Goal: Task Accomplishment & Management: Complete application form

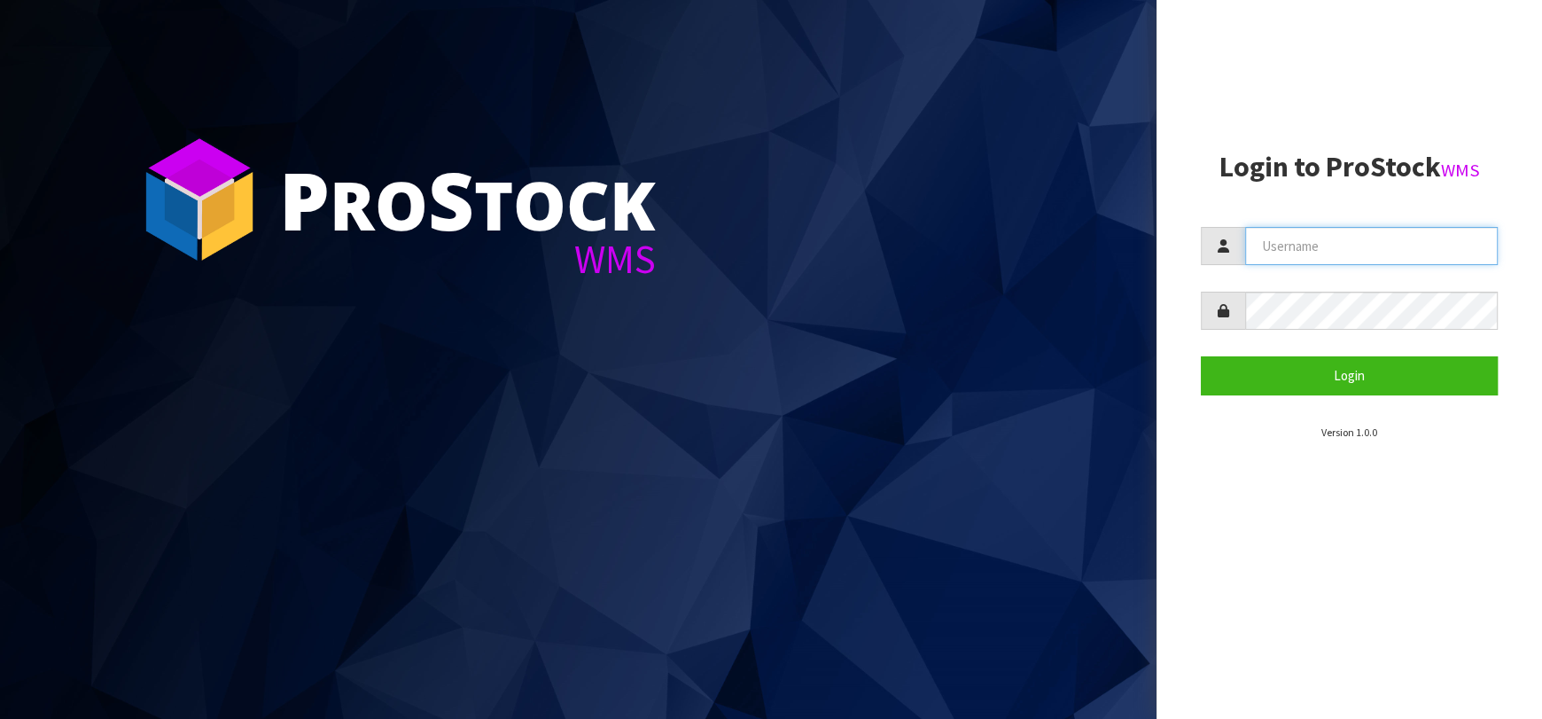
type input "[EMAIL_ADDRESS][DOMAIN_NAME]"
click at [238, 190] on img at bounding box center [199, 199] width 133 height 133
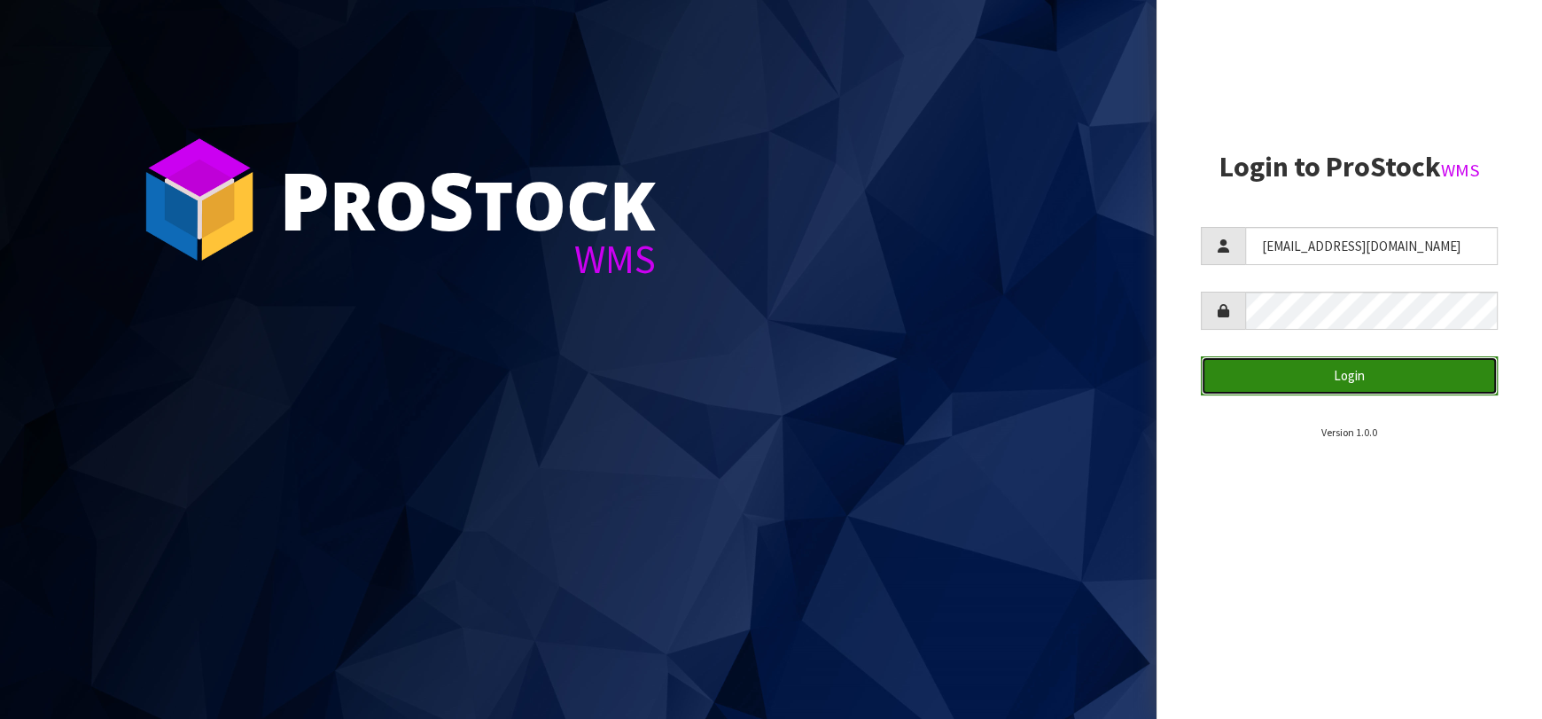
click at [1352, 385] on button "Login" at bounding box center [1349, 375] width 297 height 38
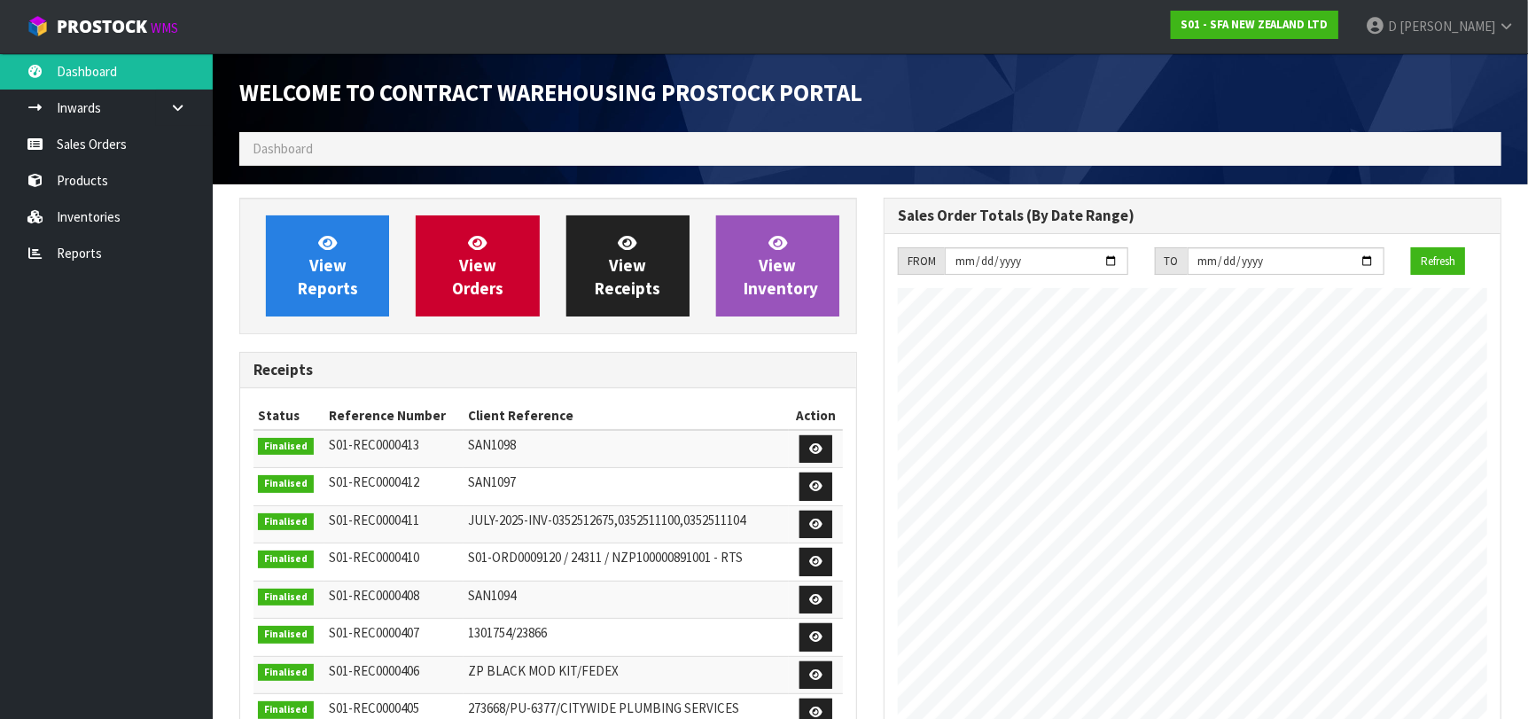
scroll to position [981, 644]
click at [144, 338] on ul "Dashboard Inwards Purchase Orders Receipts Sales Orders Products Inventories Re…" at bounding box center [106, 385] width 213 height 665
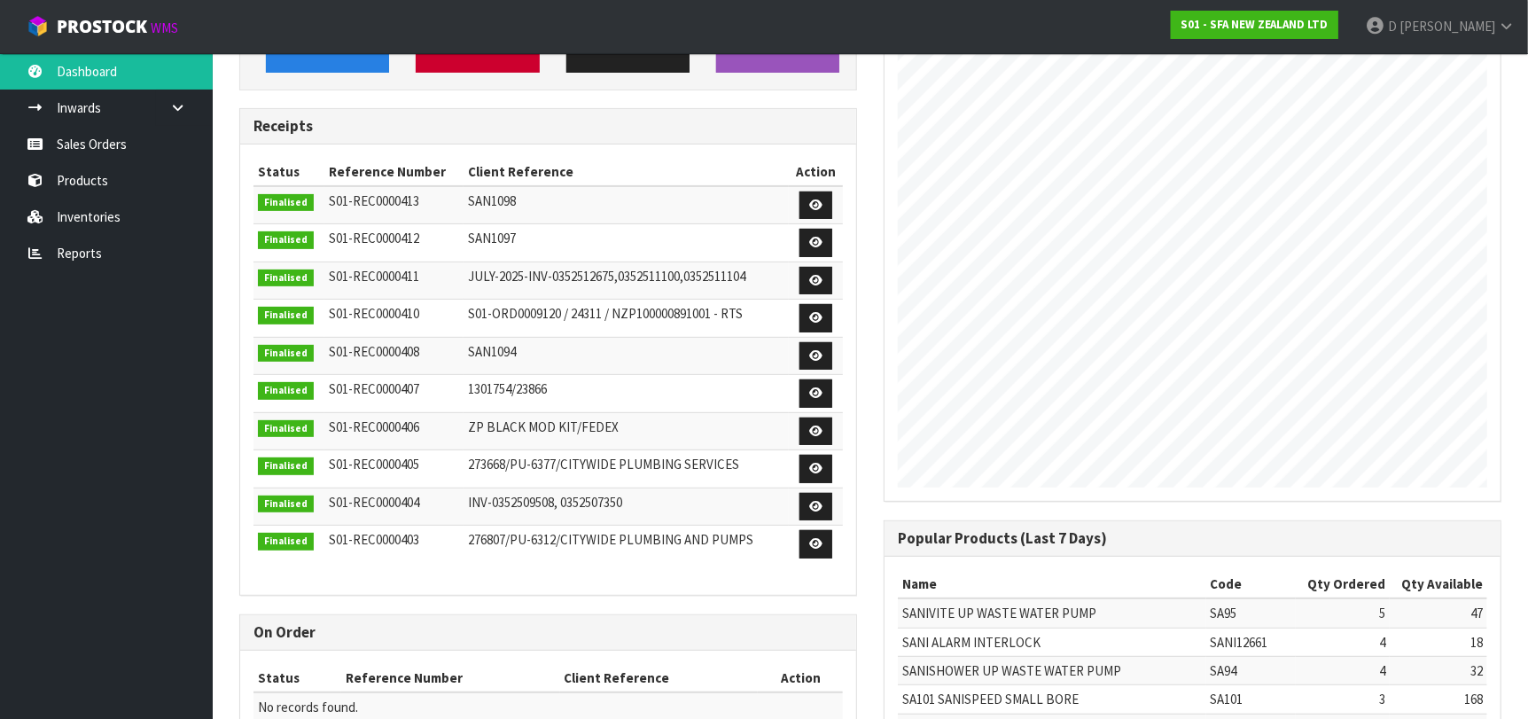
scroll to position [442, 0]
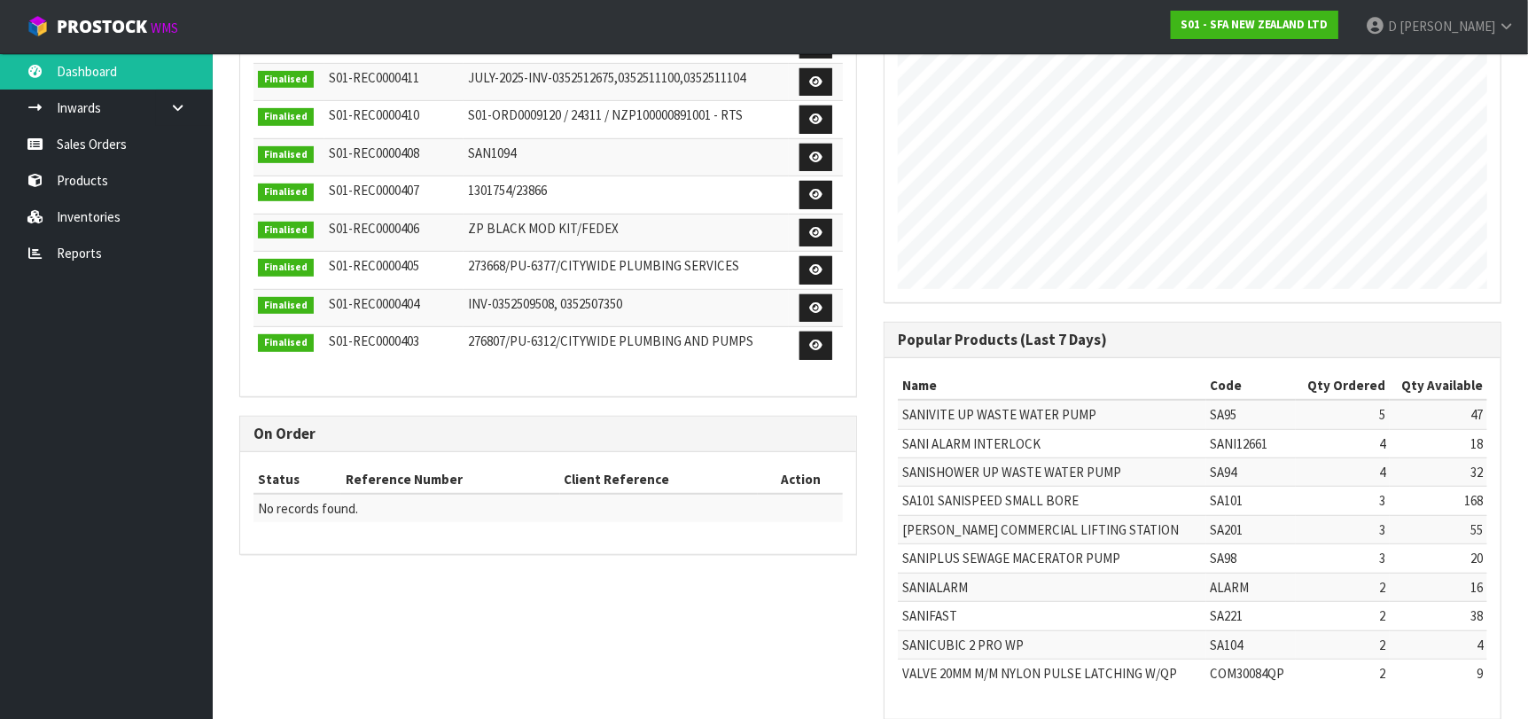
click at [272, 655] on div "View Reports View Orders View Receipts View Inventory Receipts Status Reference…" at bounding box center [870, 246] width 1288 height 983
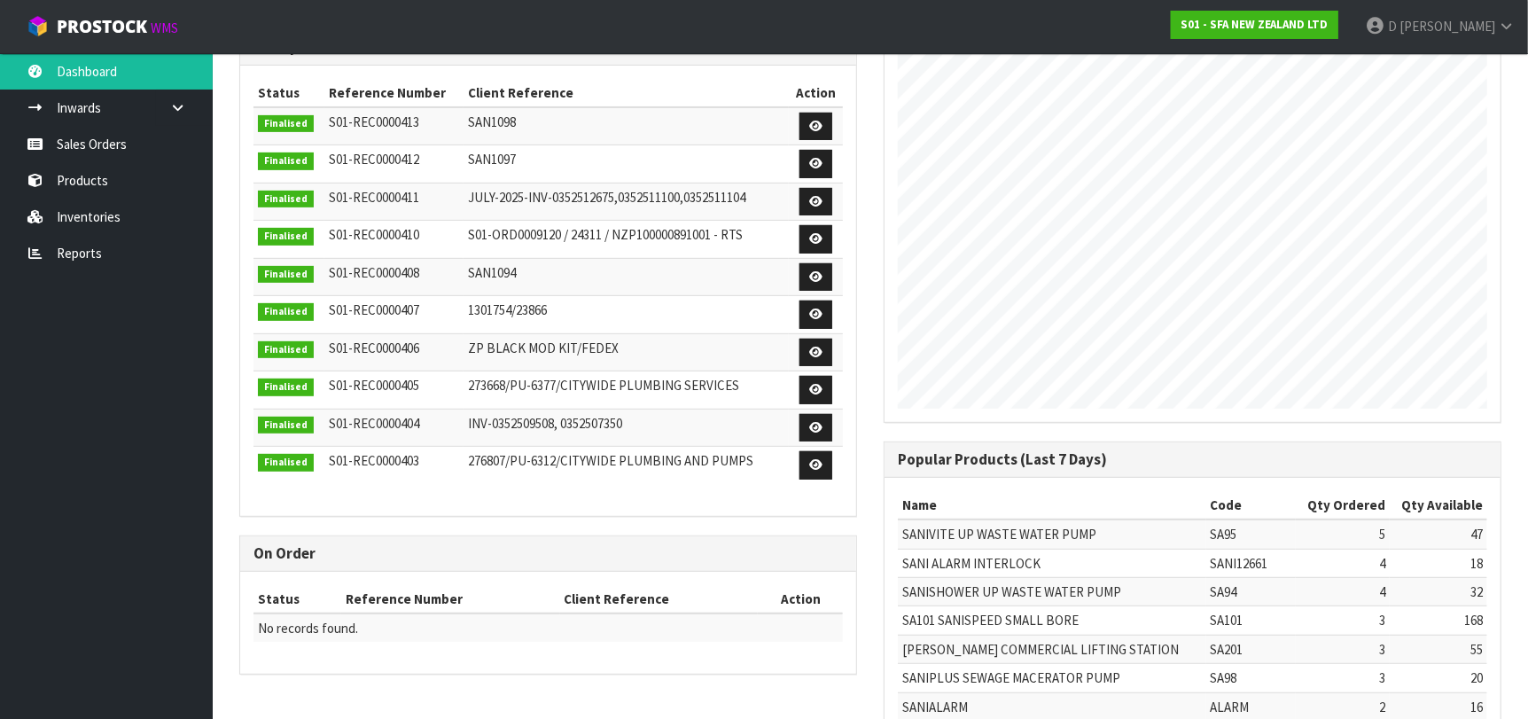
scroll to position [177, 0]
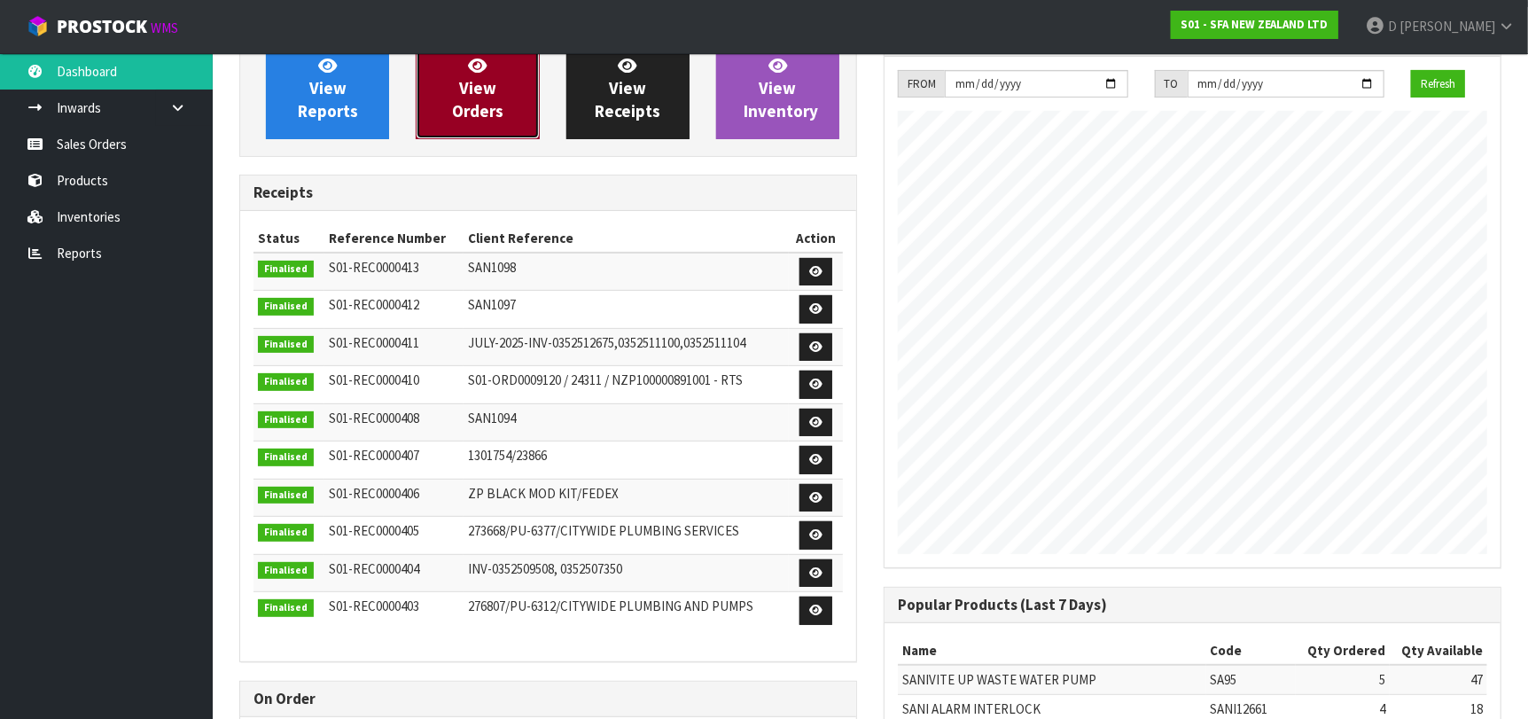
click at [509, 96] on link "View Orders" at bounding box center [477, 88] width 123 height 101
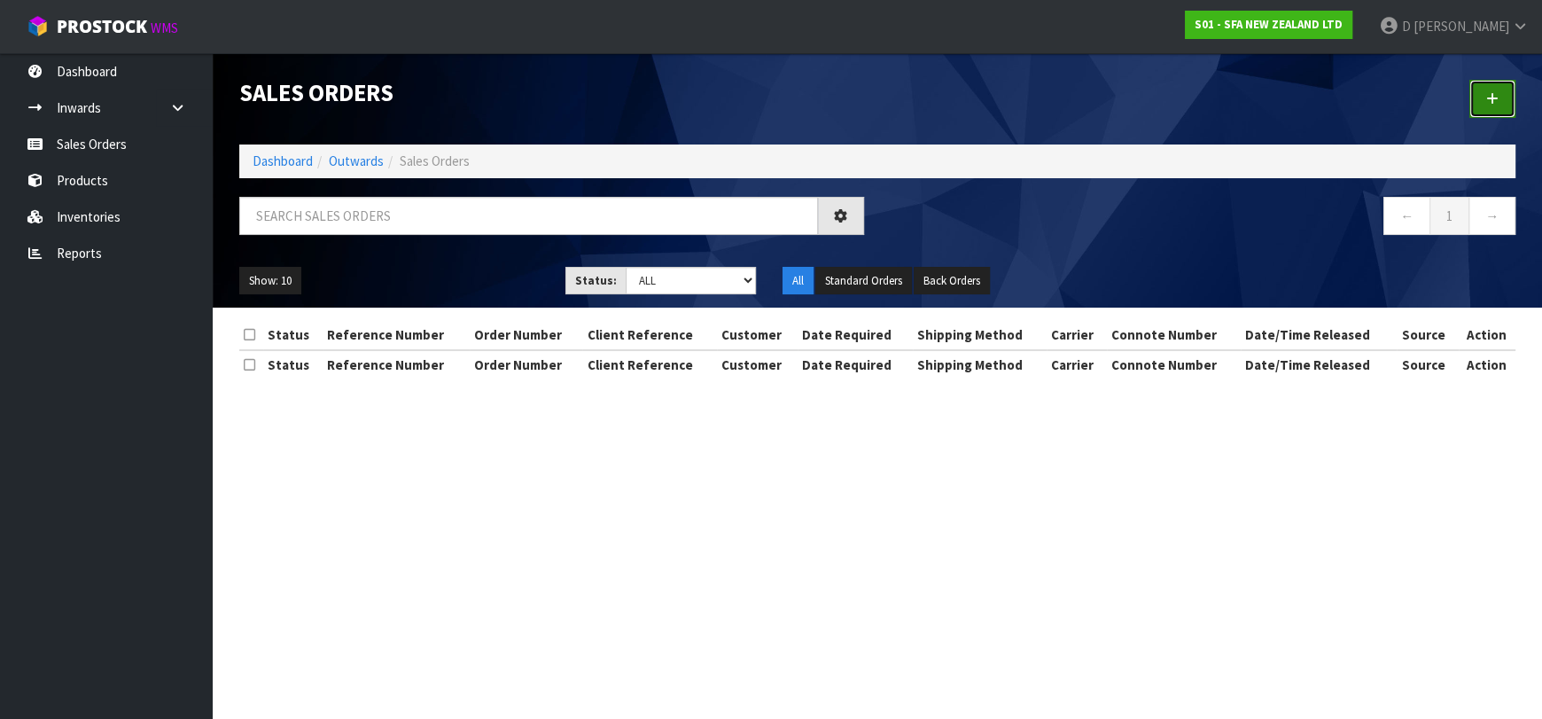
click at [1479, 94] on link at bounding box center [1492, 99] width 46 height 38
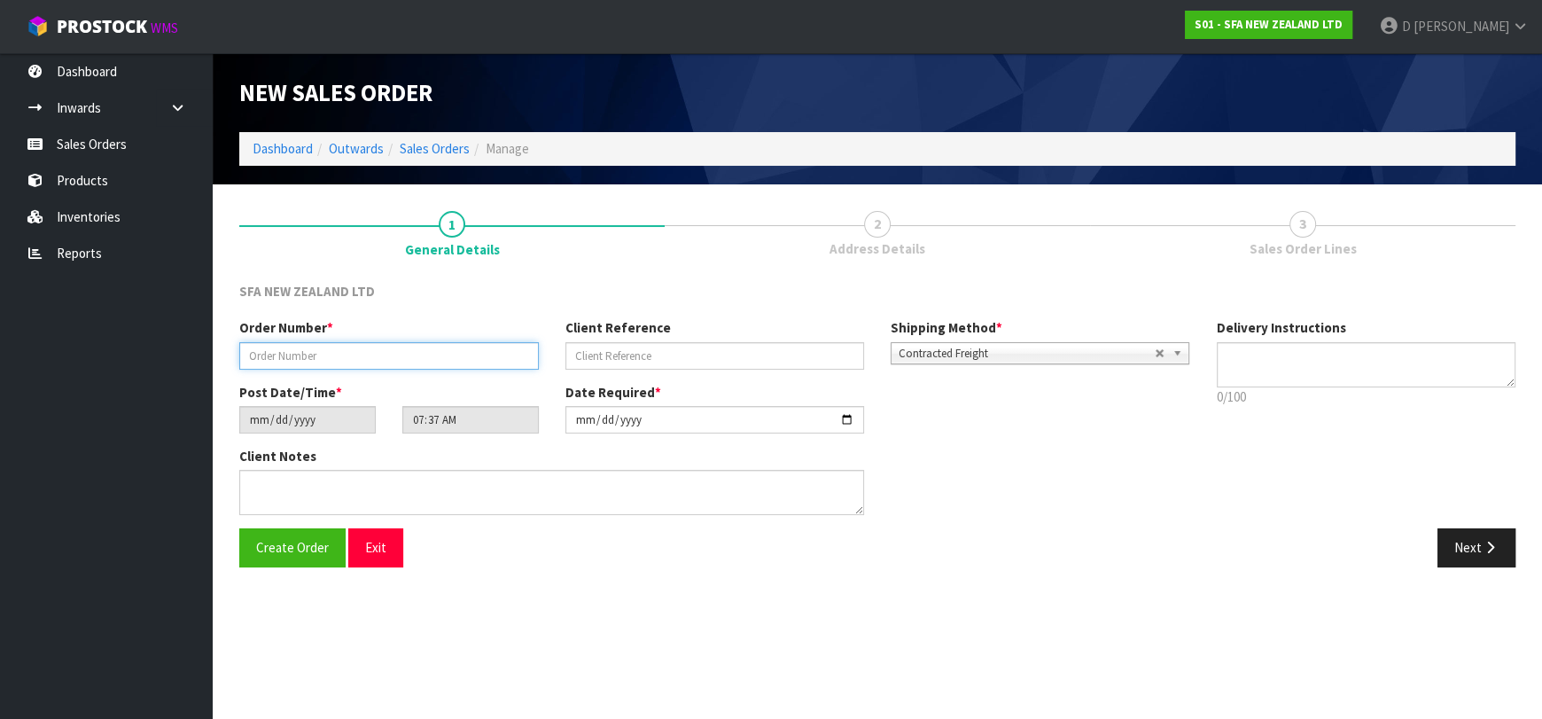
click at [433, 346] on input "text" at bounding box center [388, 355] width 299 height 27
type input "24447"
type input "10446842"
click at [1480, 564] on div "Create Order Exit Next" at bounding box center [877, 553] width 1302 height 51
click at [1475, 542] on button "Next" at bounding box center [1476, 547] width 78 height 38
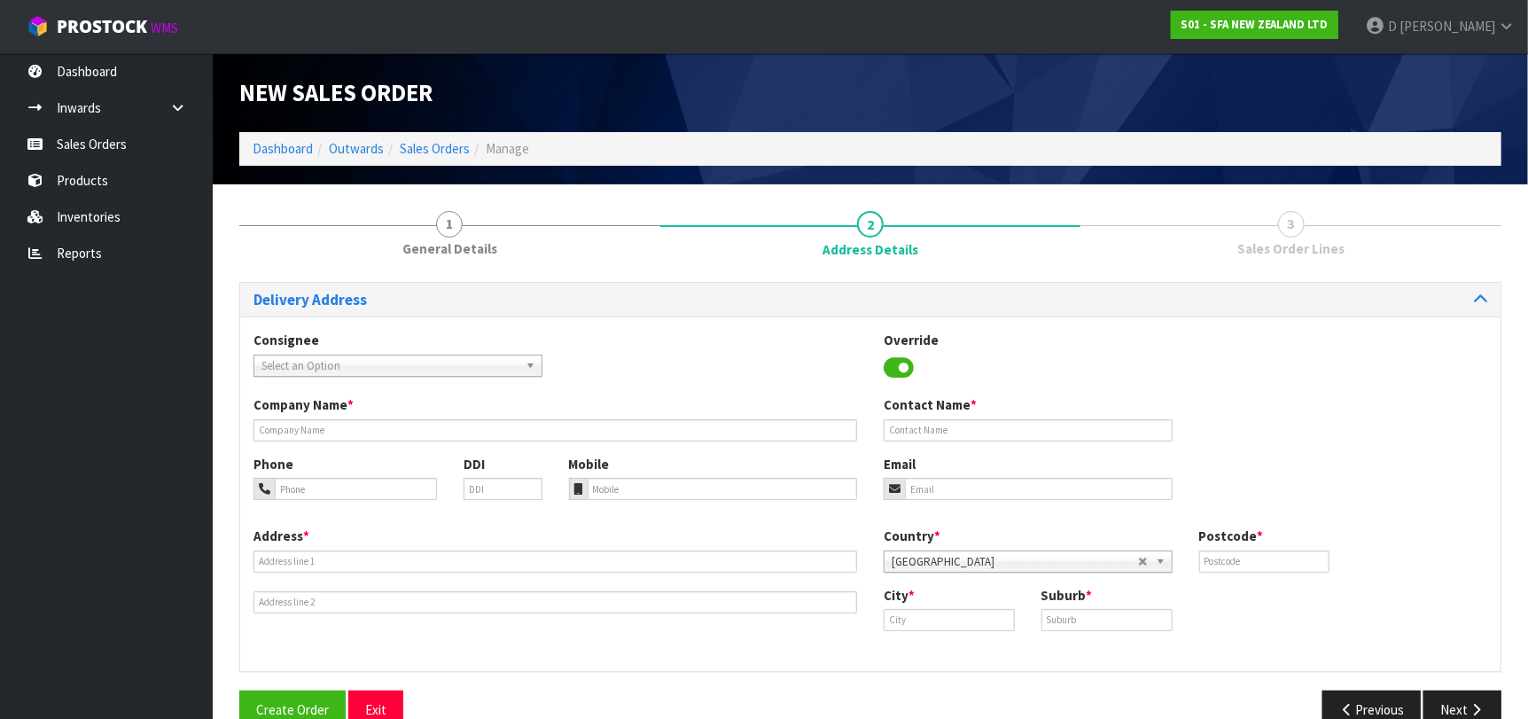
click at [348, 374] on span "Select an Option" at bounding box center [389, 365] width 257 height 21
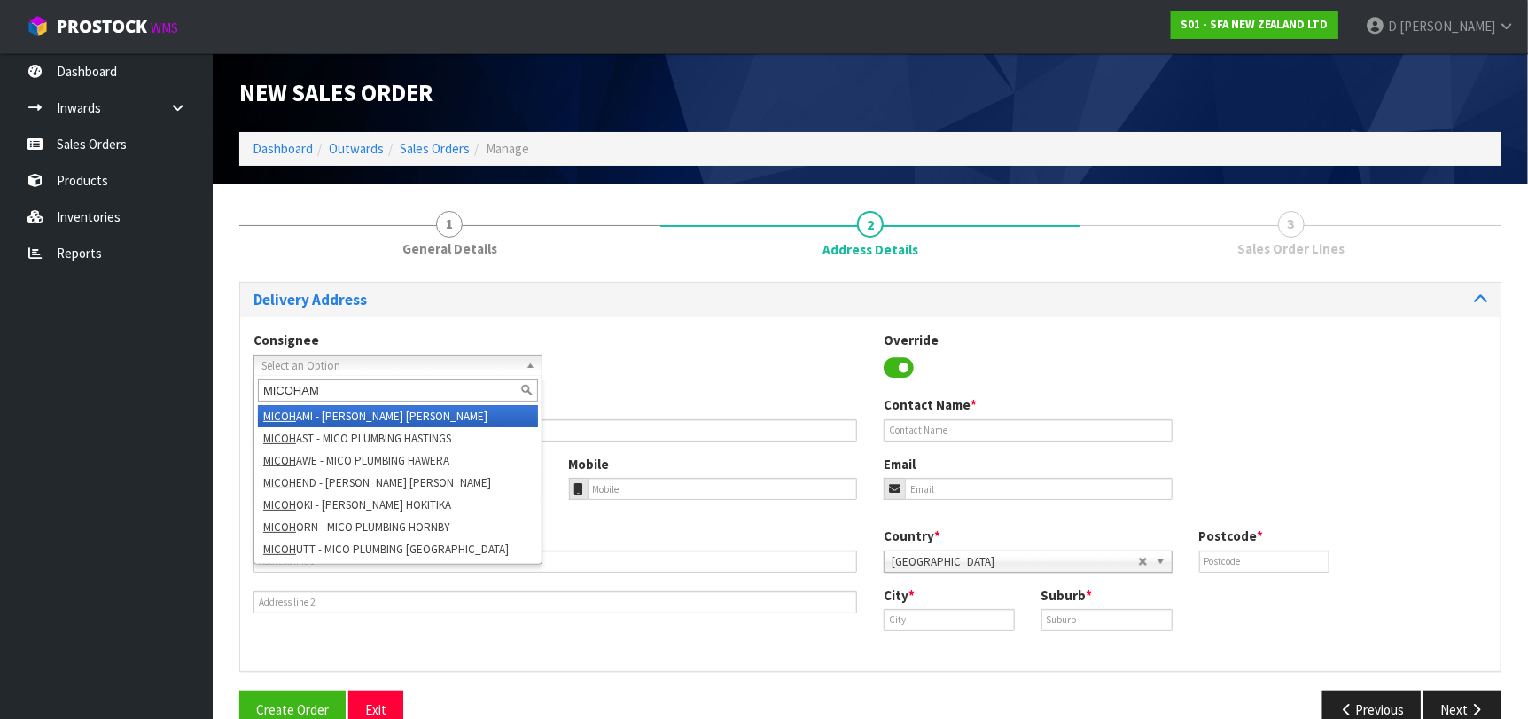
type input "MICOHAMI"
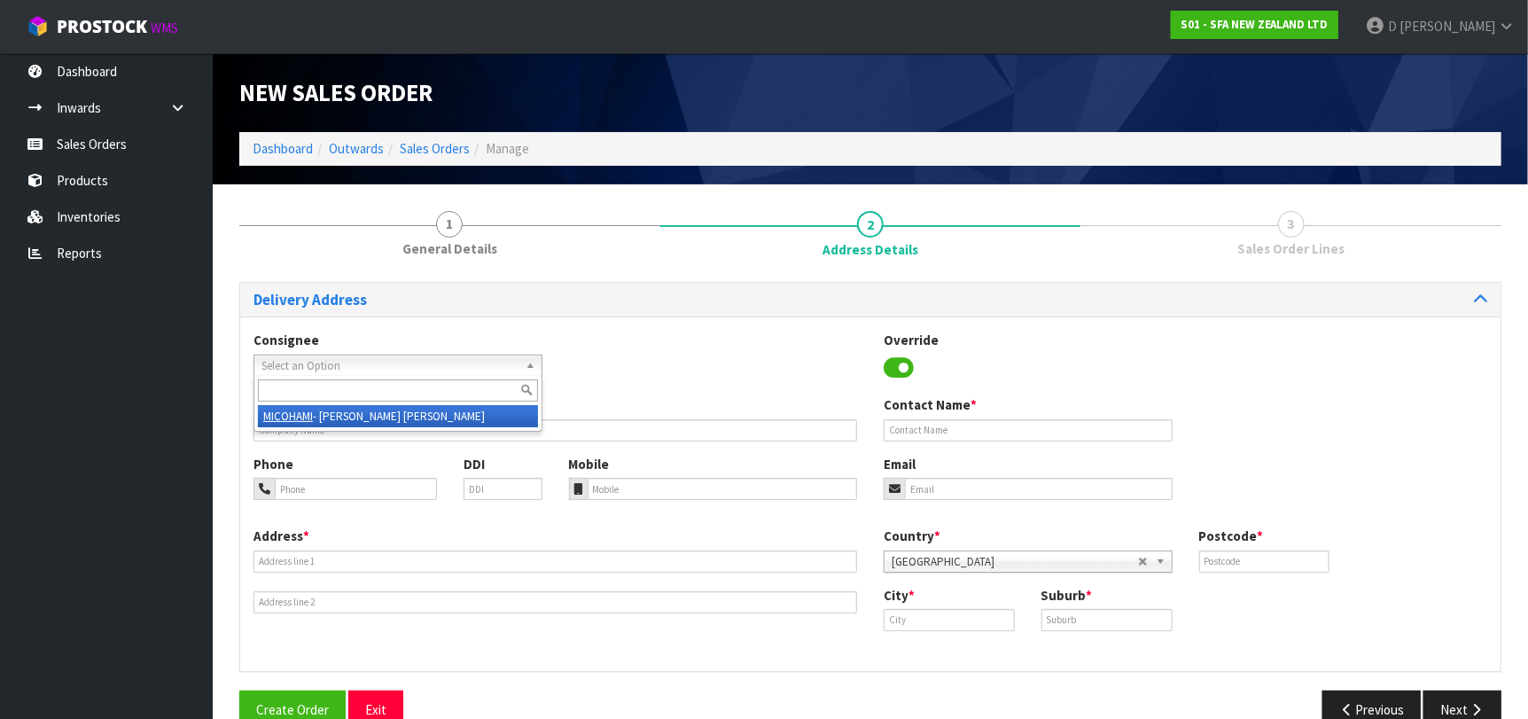
type input "MICO PLUMBING [PERSON_NAME]"
type input "[STREET_ADDRESS]"
type input "3204"
type input "[PERSON_NAME]"
type input "FRANKTON"
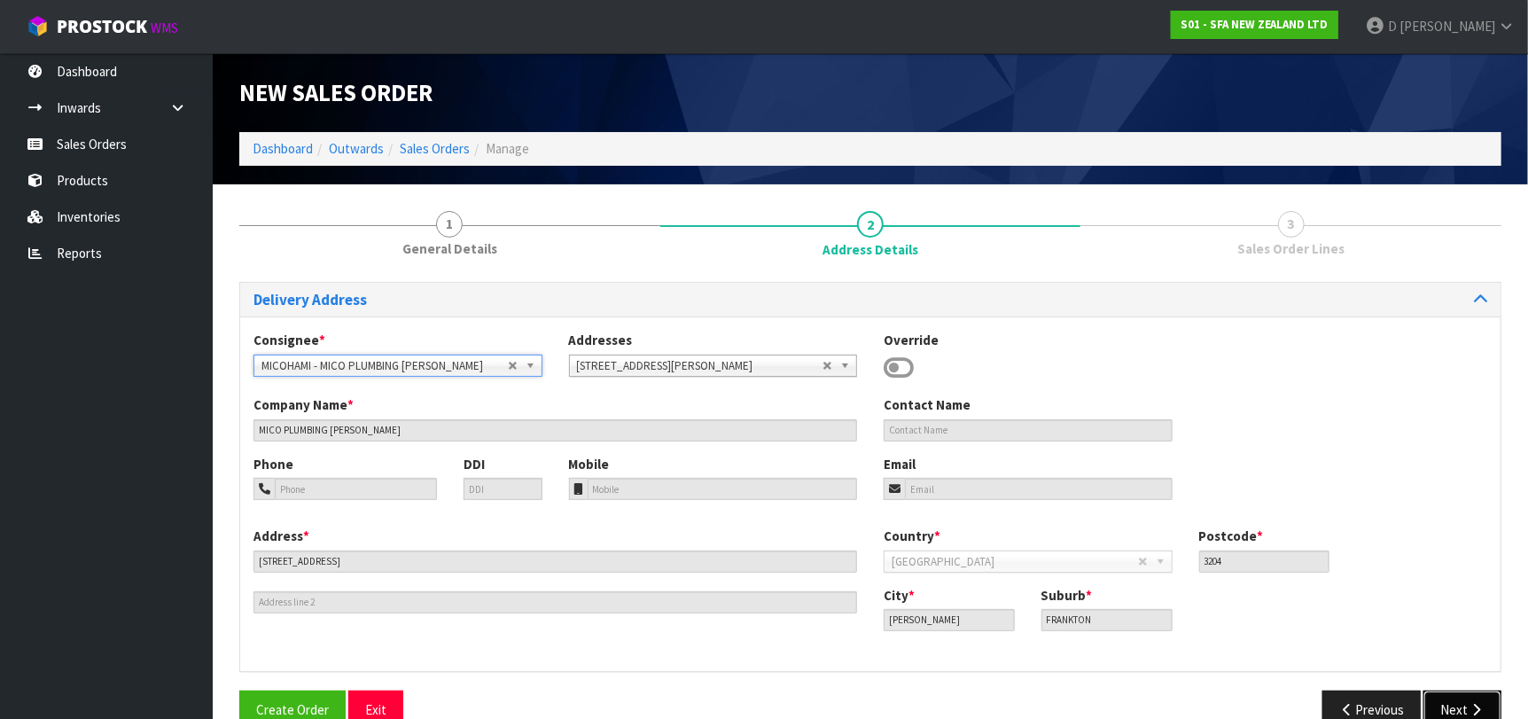
click at [1436, 695] on button "Next" at bounding box center [1462, 709] width 78 height 38
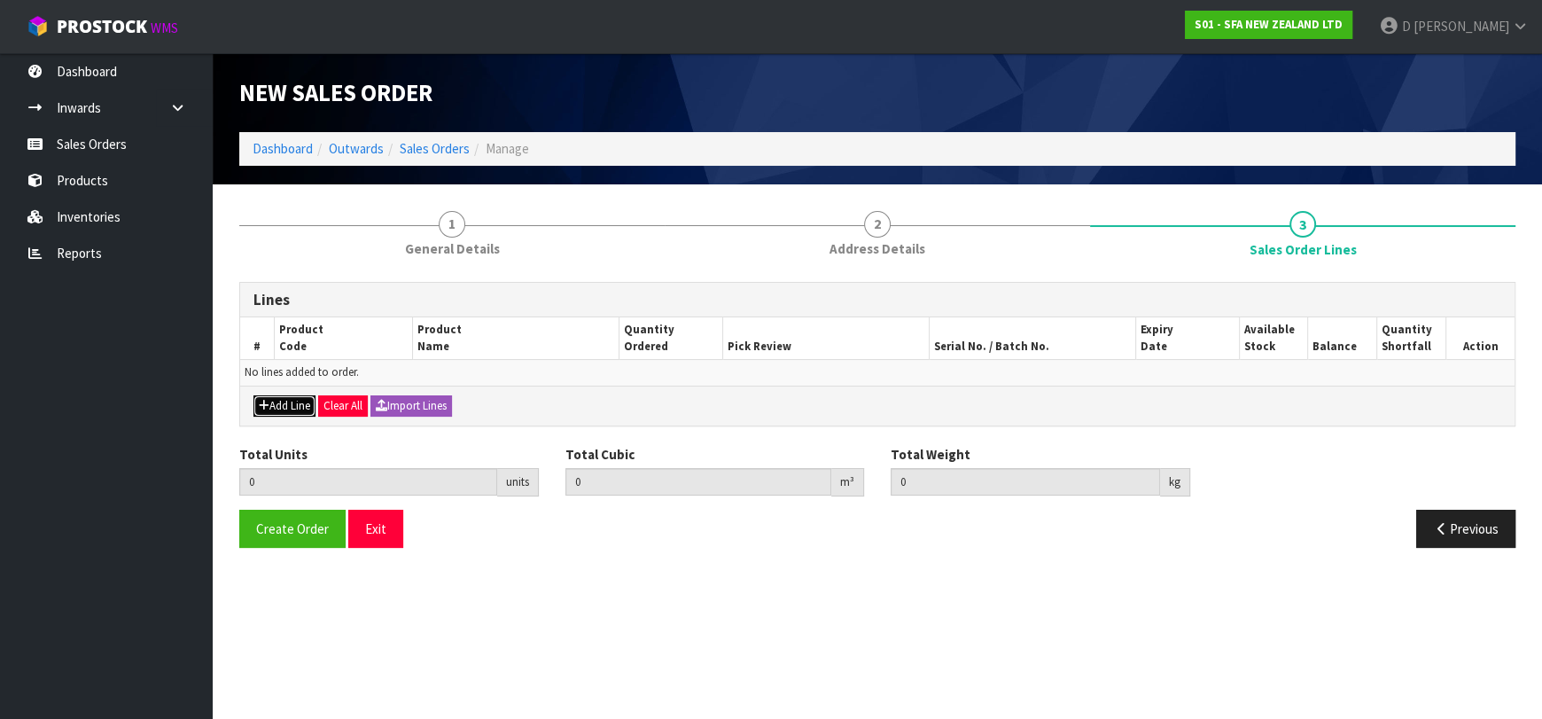
click at [278, 398] on button "Add Line" at bounding box center [284, 405] width 62 height 21
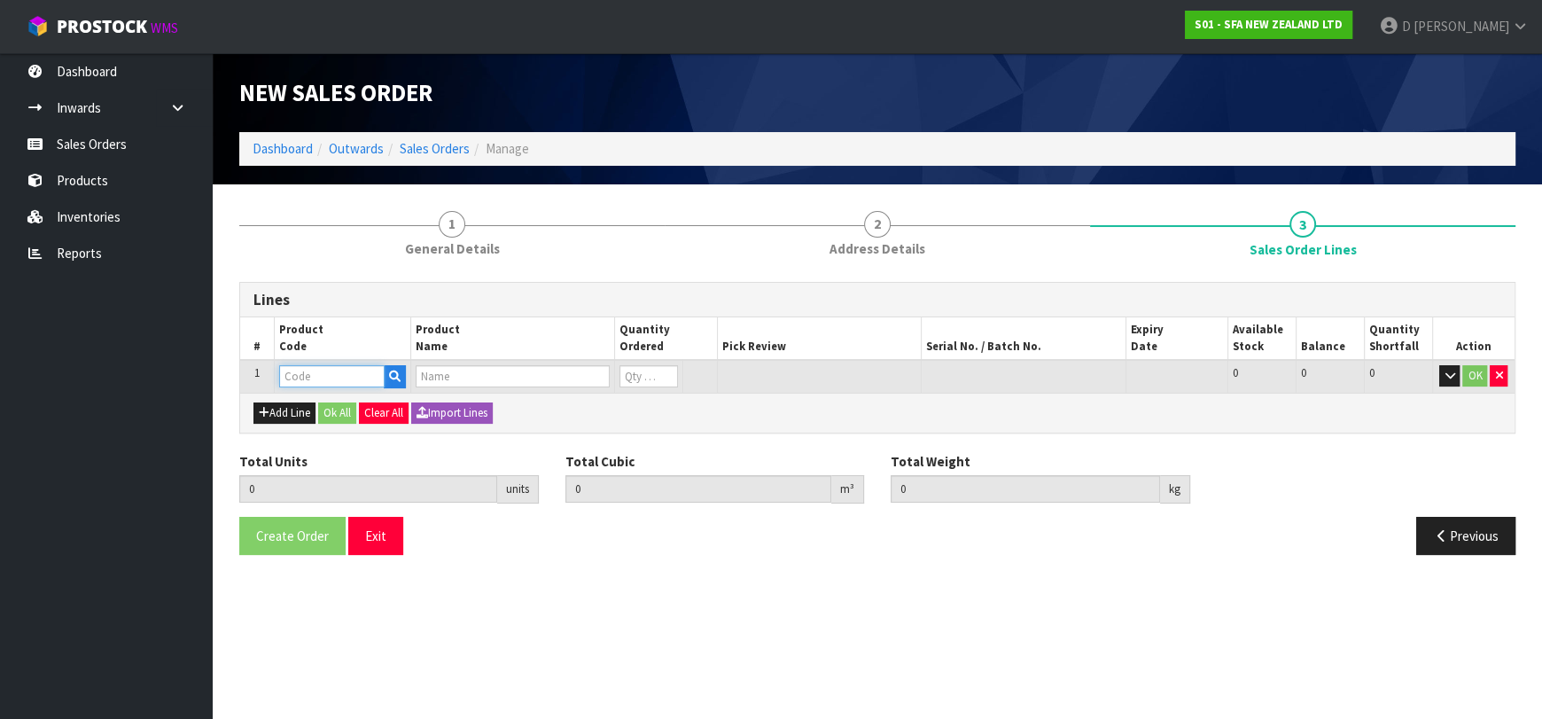
click at [297, 377] on input "text" at bounding box center [331, 376] width 105 height 22
type input "SA95"
type input "0.000000"
type input "0.000"
type input "SANIVITE UP WASTE WATER PUMP"
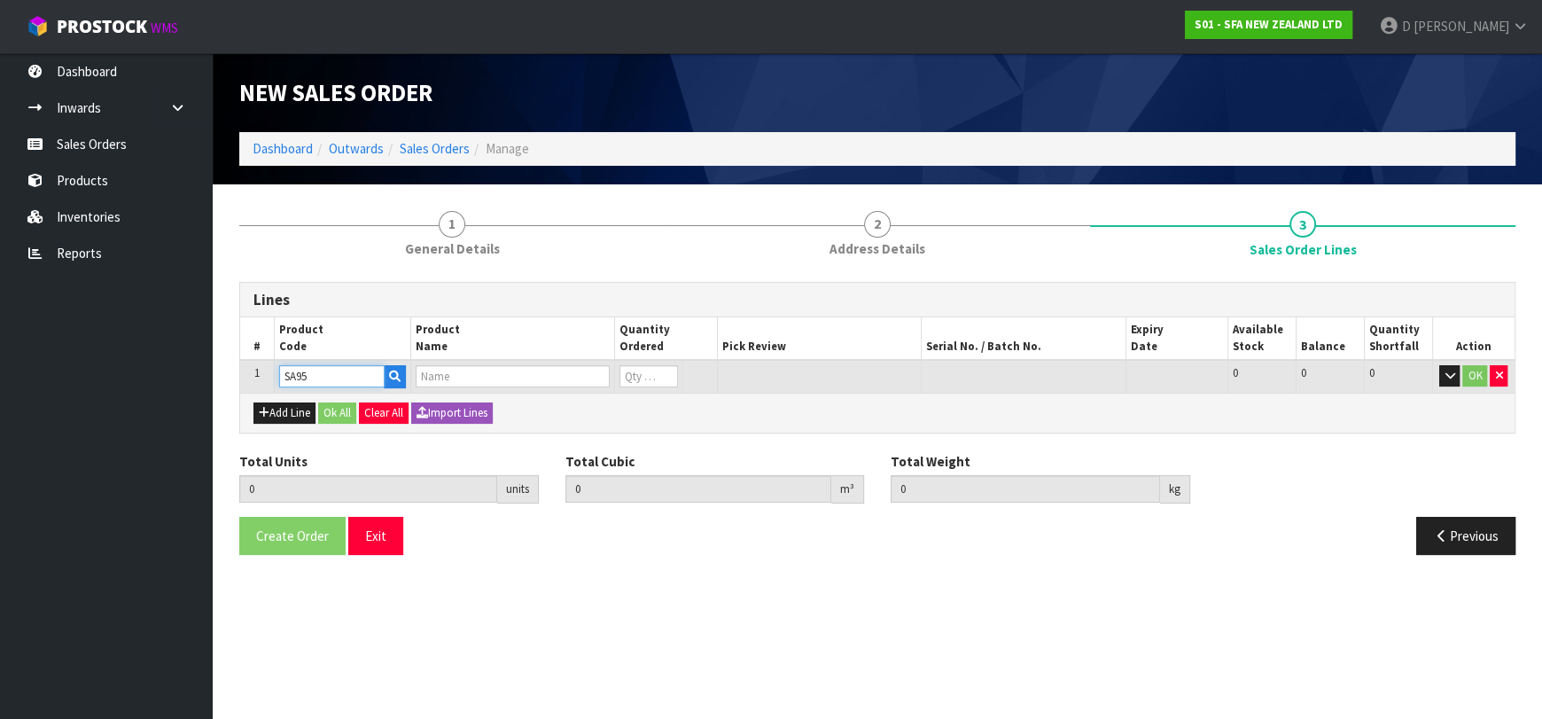
type input "0"
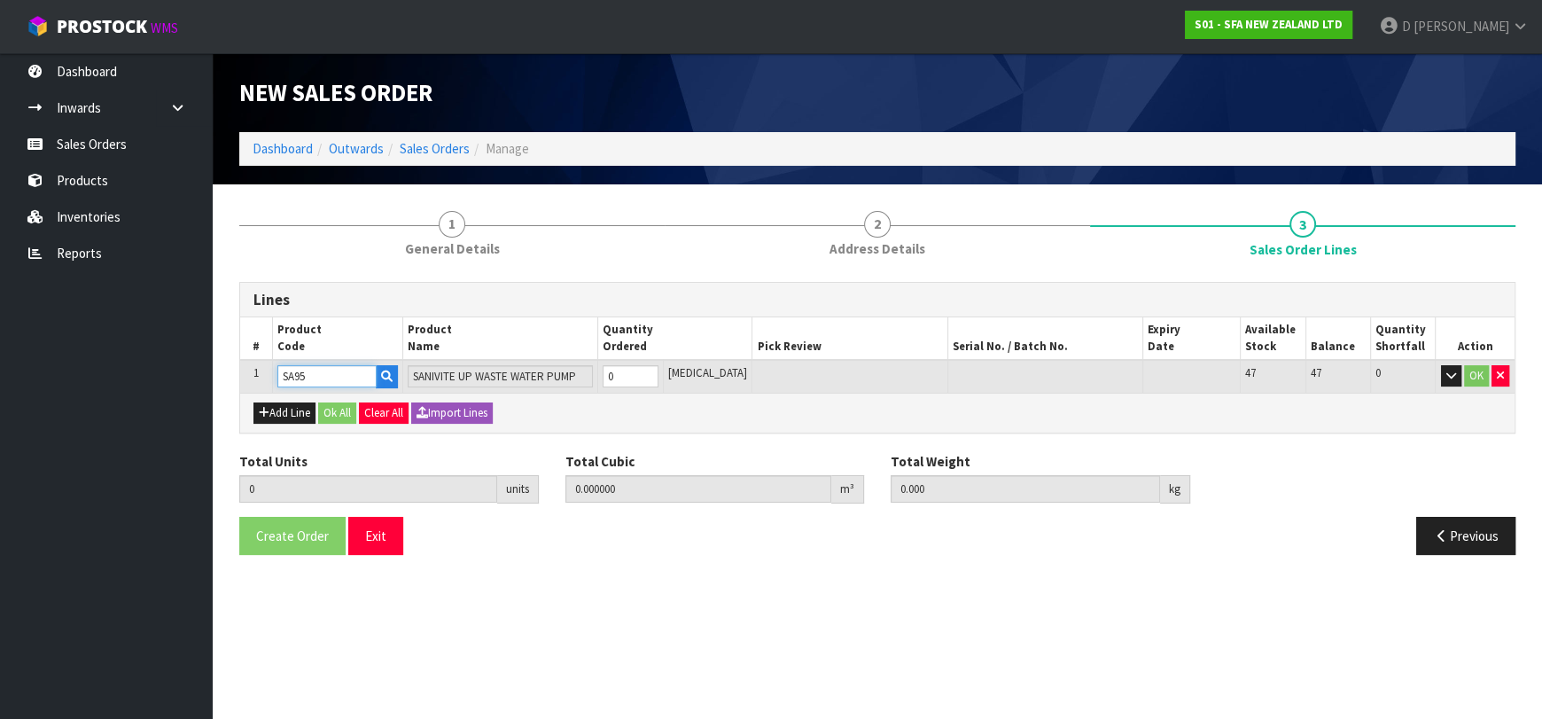
type input "SA95"
type input "1"
type input "0.031488"
type input "6.16"
type input "1"
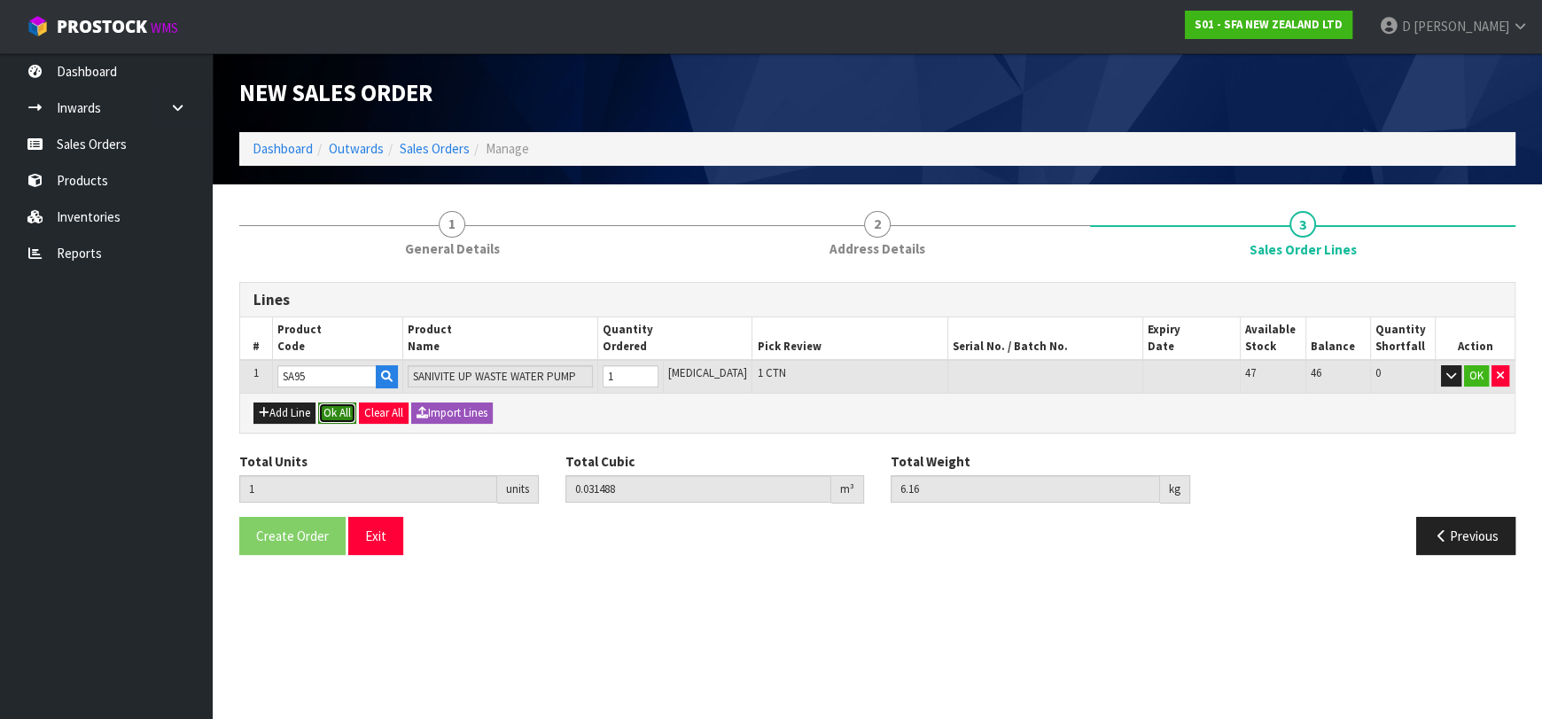
click at [334, 406] on button "Ok All" at bounding box center [337, 412] width 38 height 21
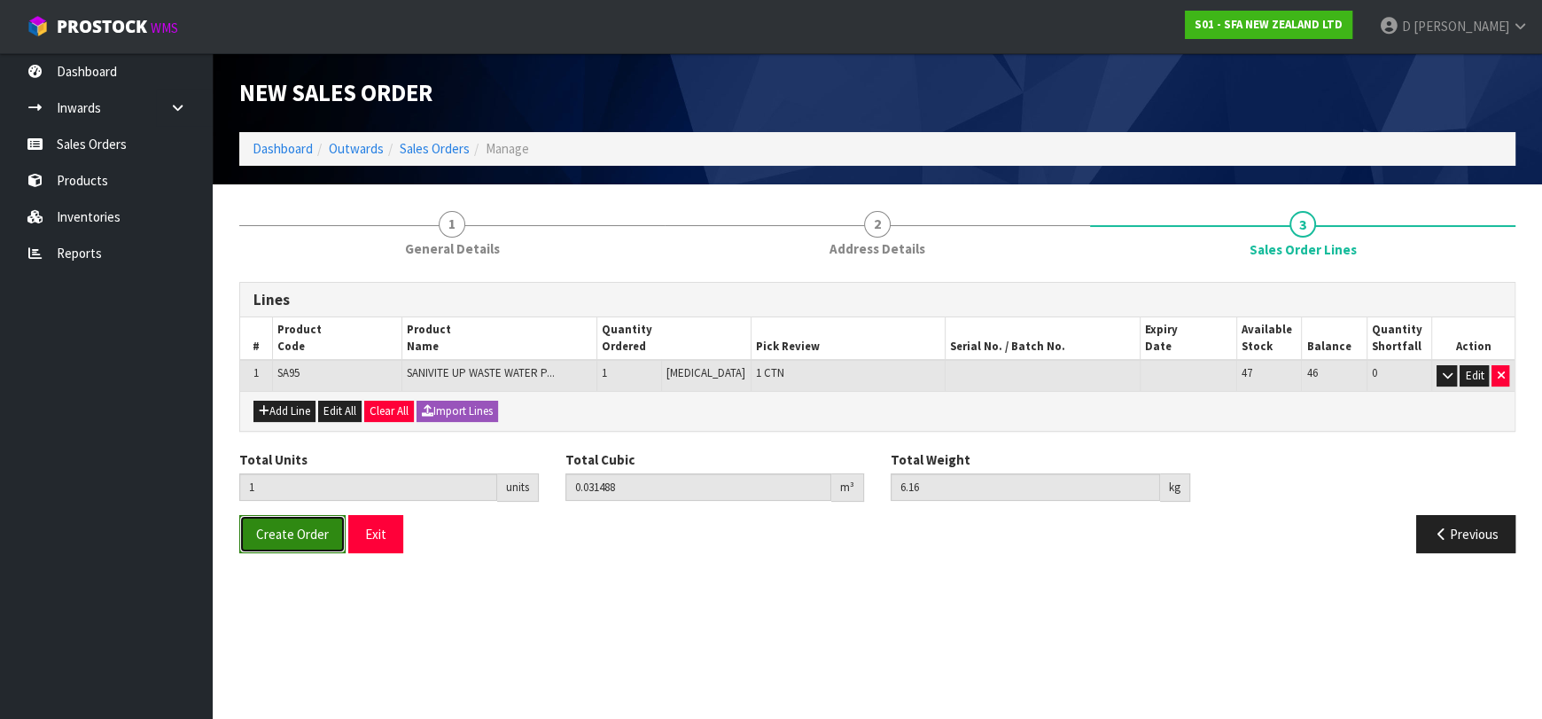
click at [321, 525] on span "Create Order" at bounding box center [292, 533] width 73 height 17
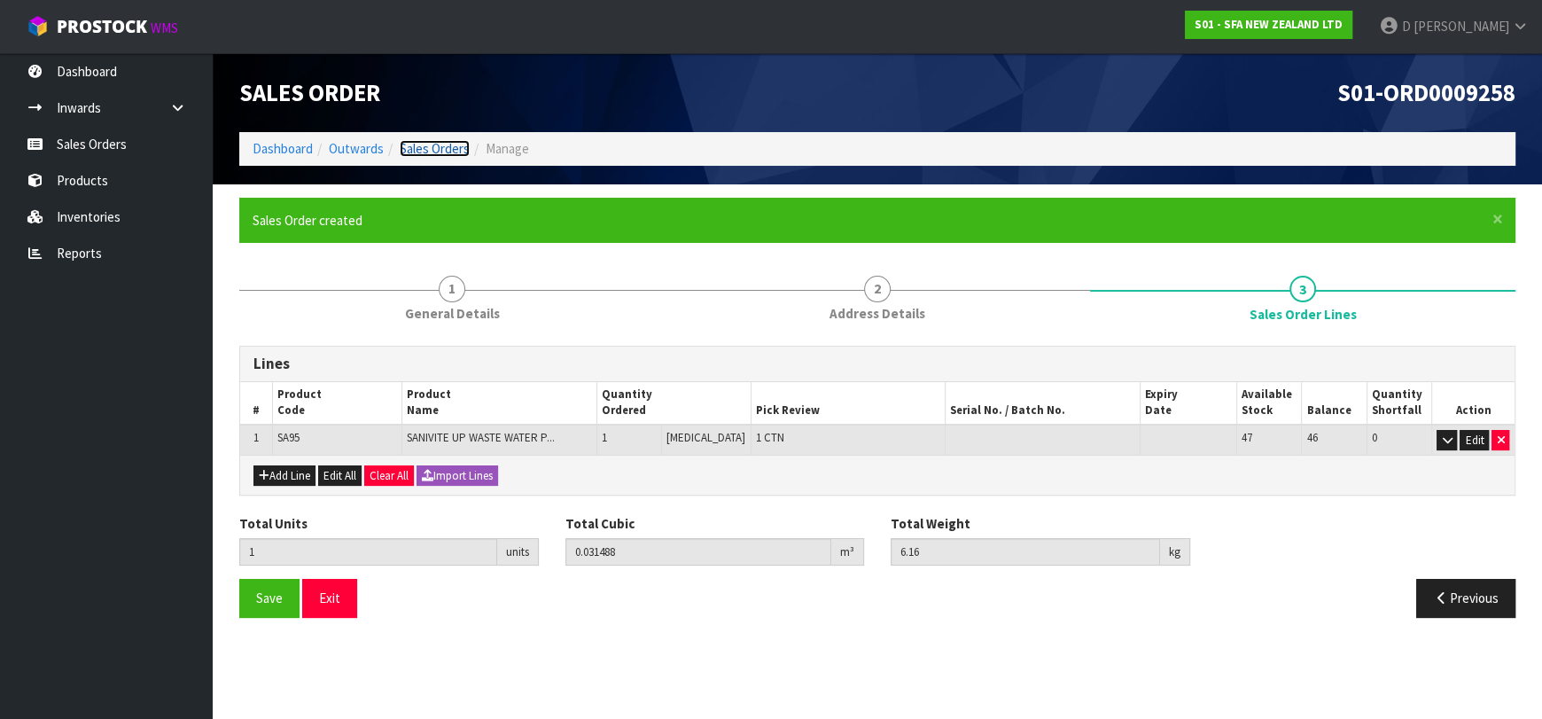
click at [437, 155] on link "Sales Orders" at bounding box center [435, 148] width 70 height 17
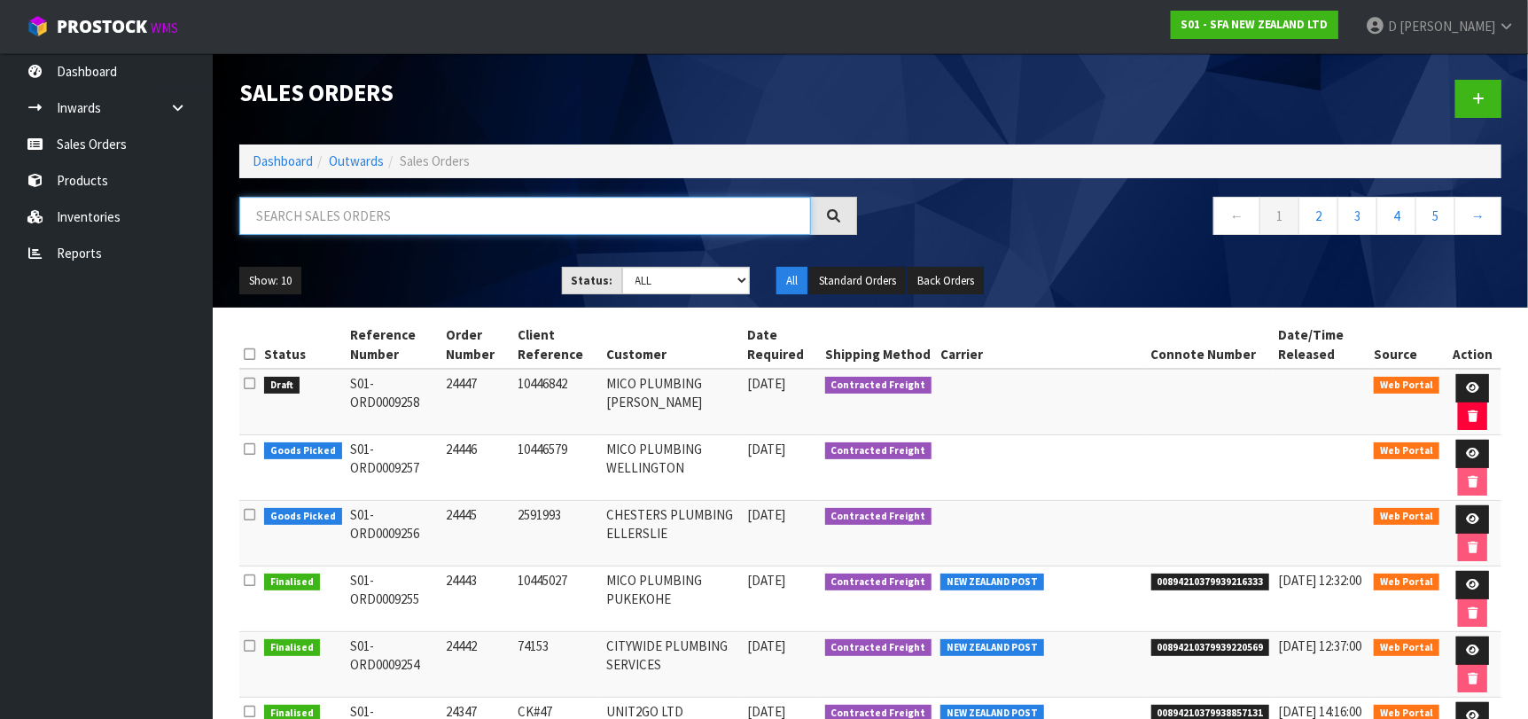
click at [474, 224] on input "text" at bounding box center [524, 216] width 571 height 38
type input "74153"
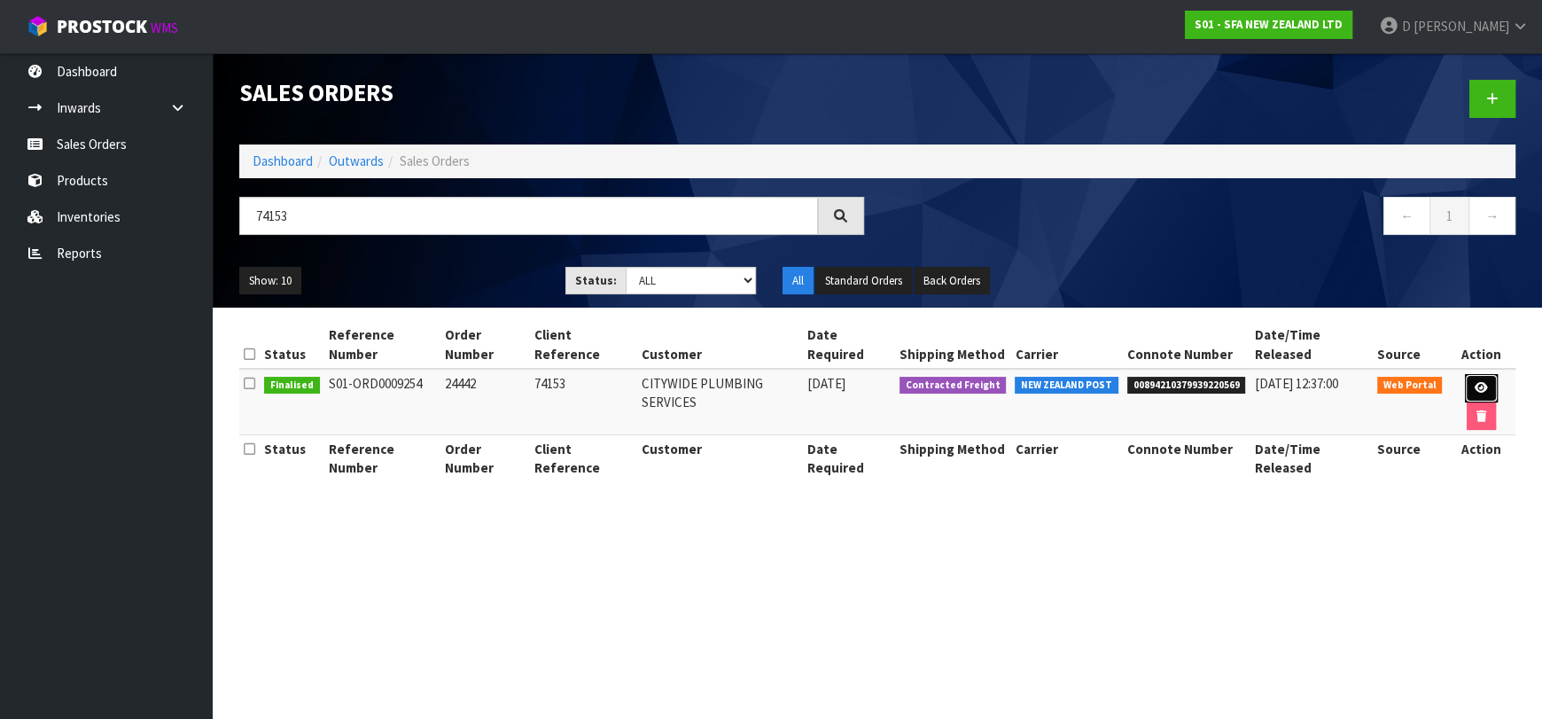
click at [1476, 382] on icon at bounding box center [1480, 388] width 13 height 12
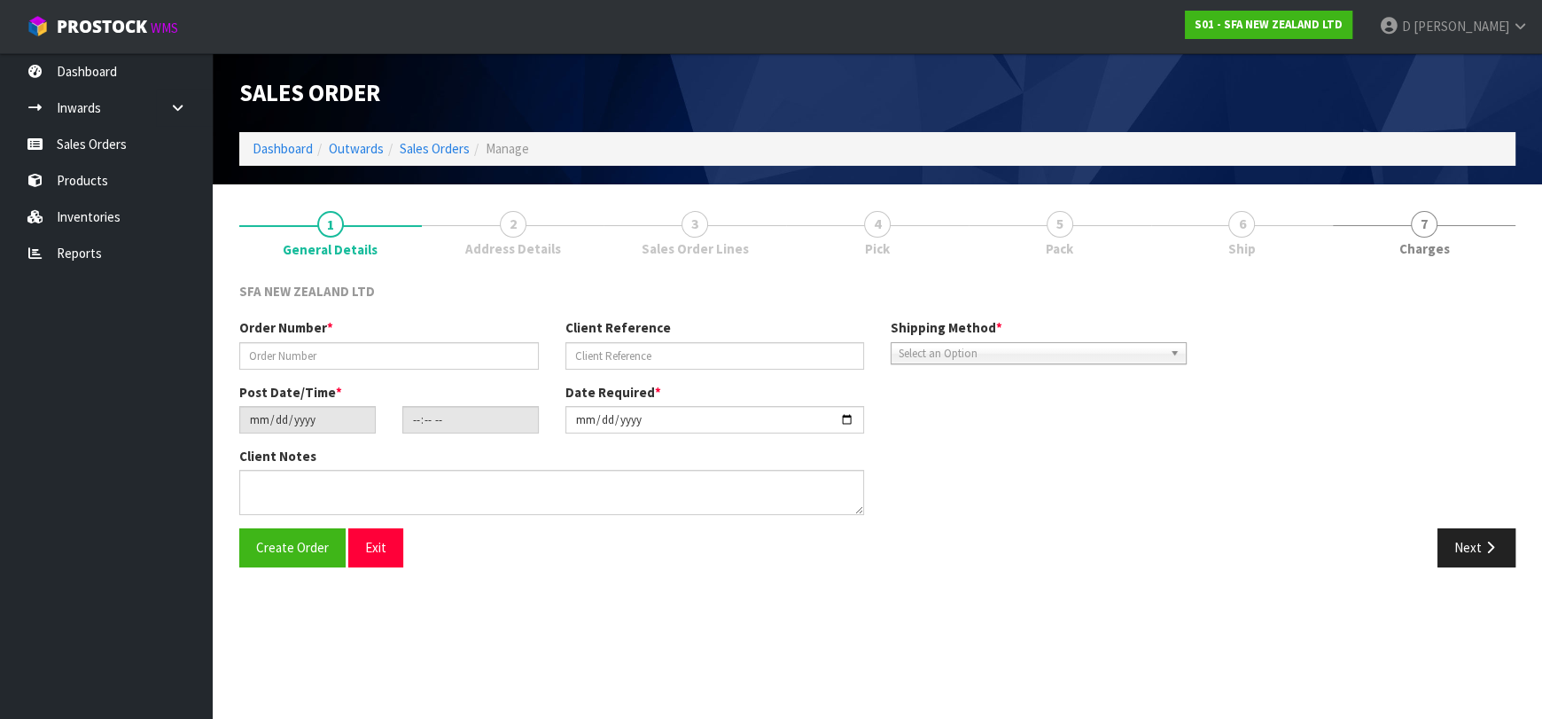
type input "24442"
type input "74153"
type input "[DATE]"
type input "09:48:00.000"
type input "[DATE]"
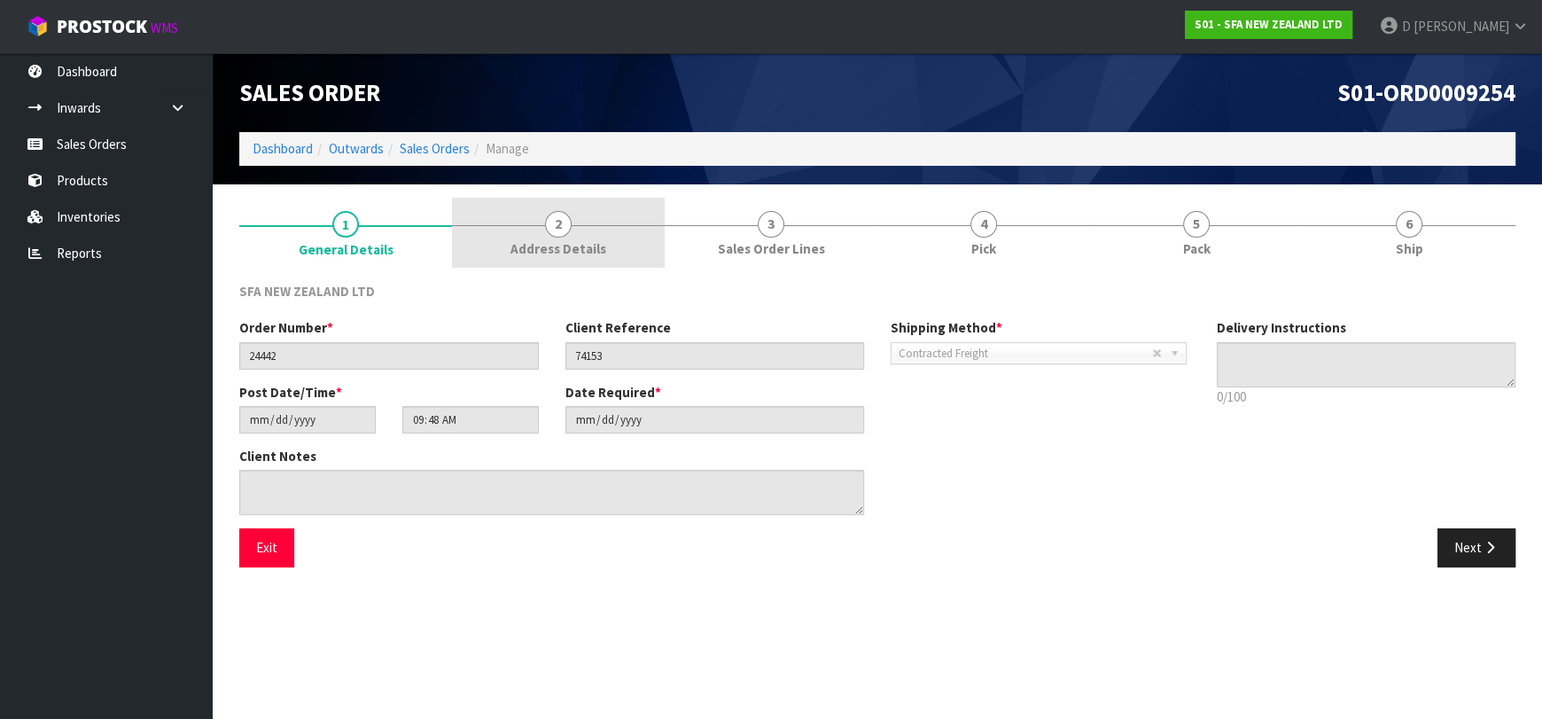
click at [619, 223] on link "2 Address Details" at bounding box center [558, 233] width 213 height 70
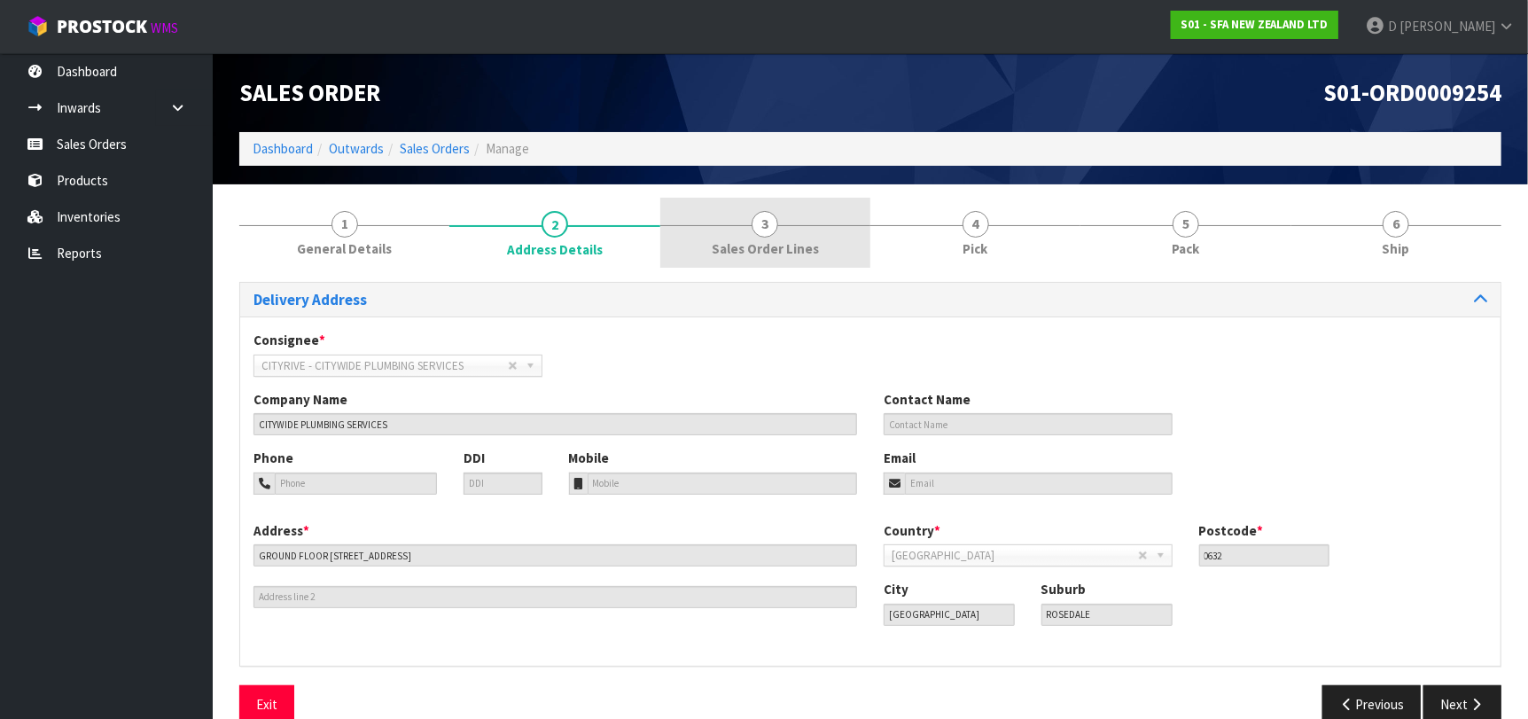
drag, startPoint x: 734, startPoint y: 245, endPoint x: 747, endPoint y: 245, distance: 13.3
click at [737, 245] on span "Sales Order Lines" at bounding box center [764, 248] width 107 height 19
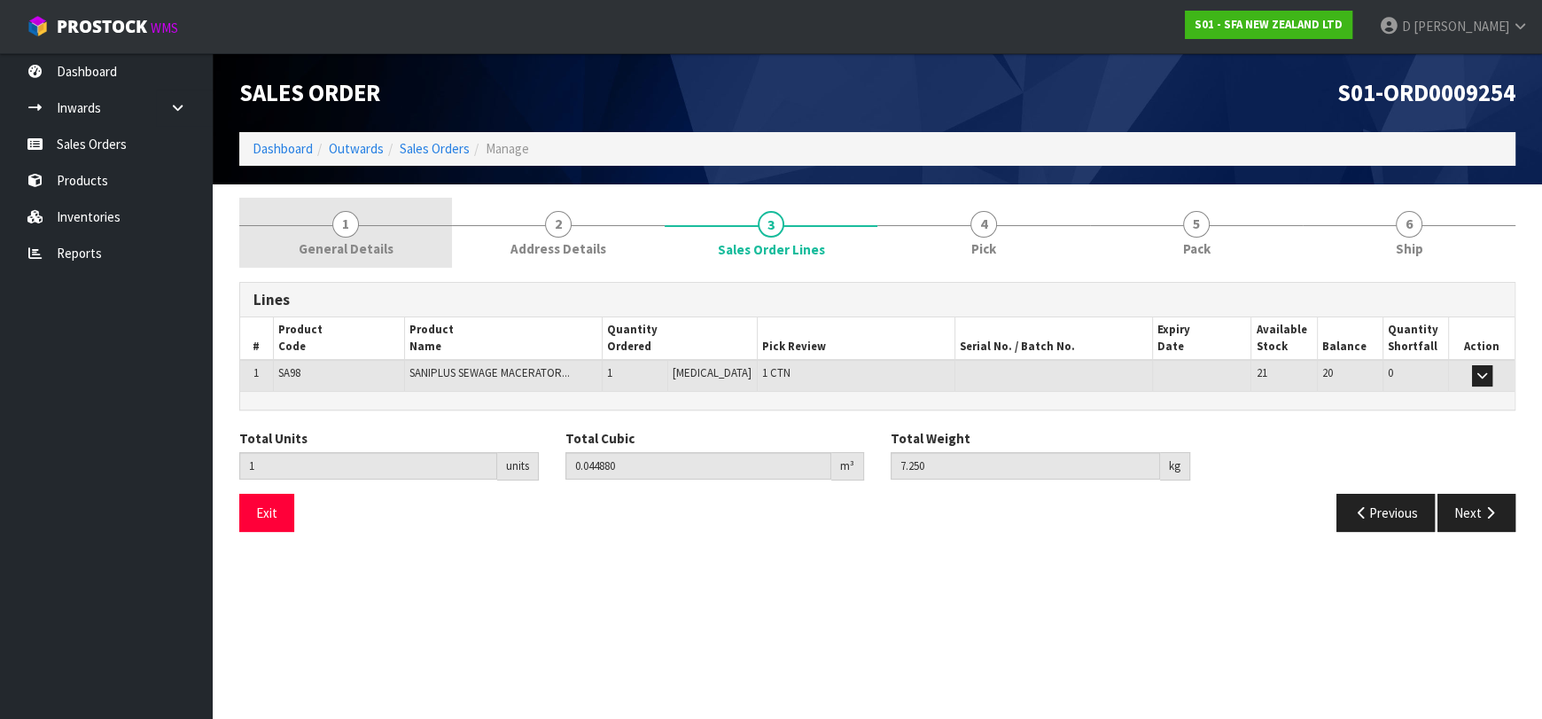
click at [370, 245] on span "General Details" at bounding box center [346, 248] width 95 height 19
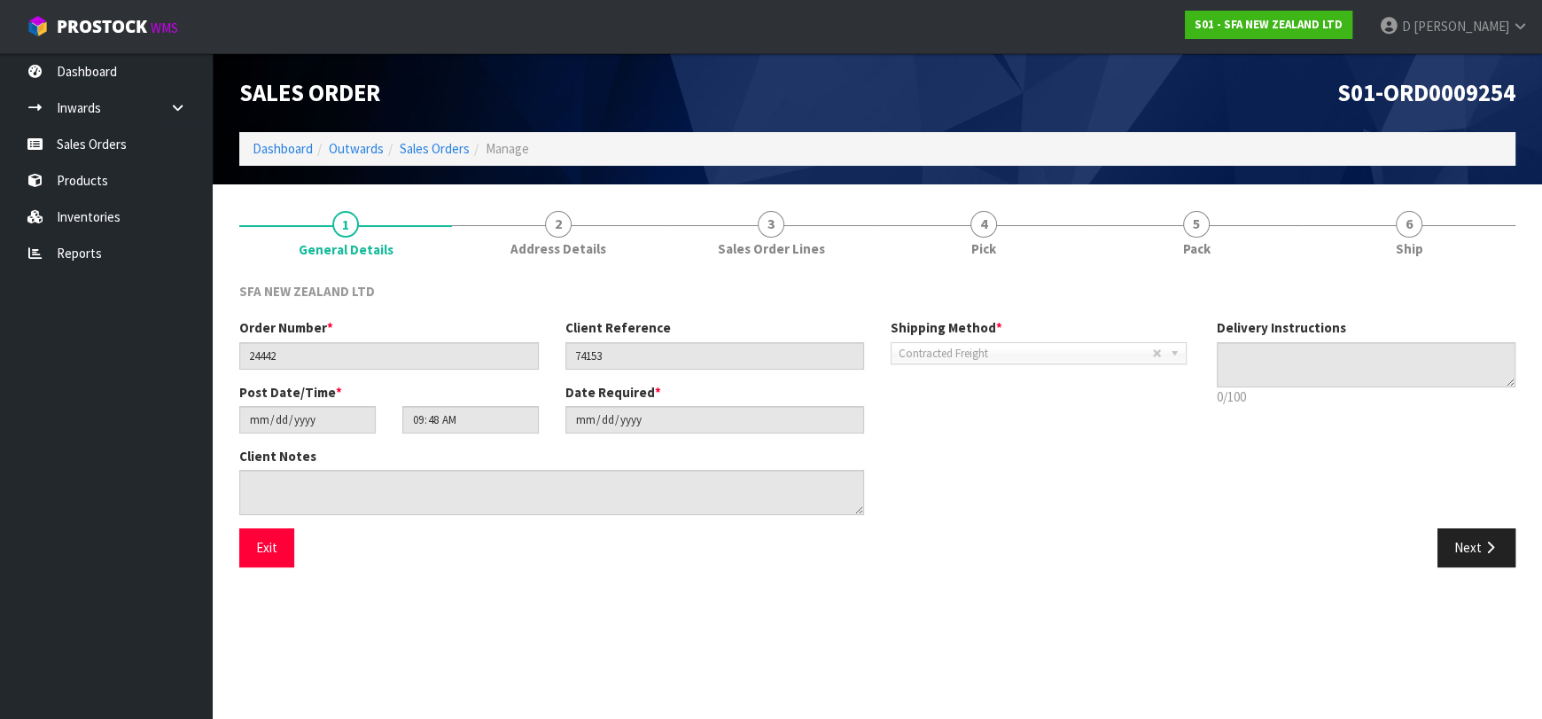
click at [1023, 292] on div "SFA NEW ZEALAND LTD" at bounding box center [877, 300] width 1302 height 36
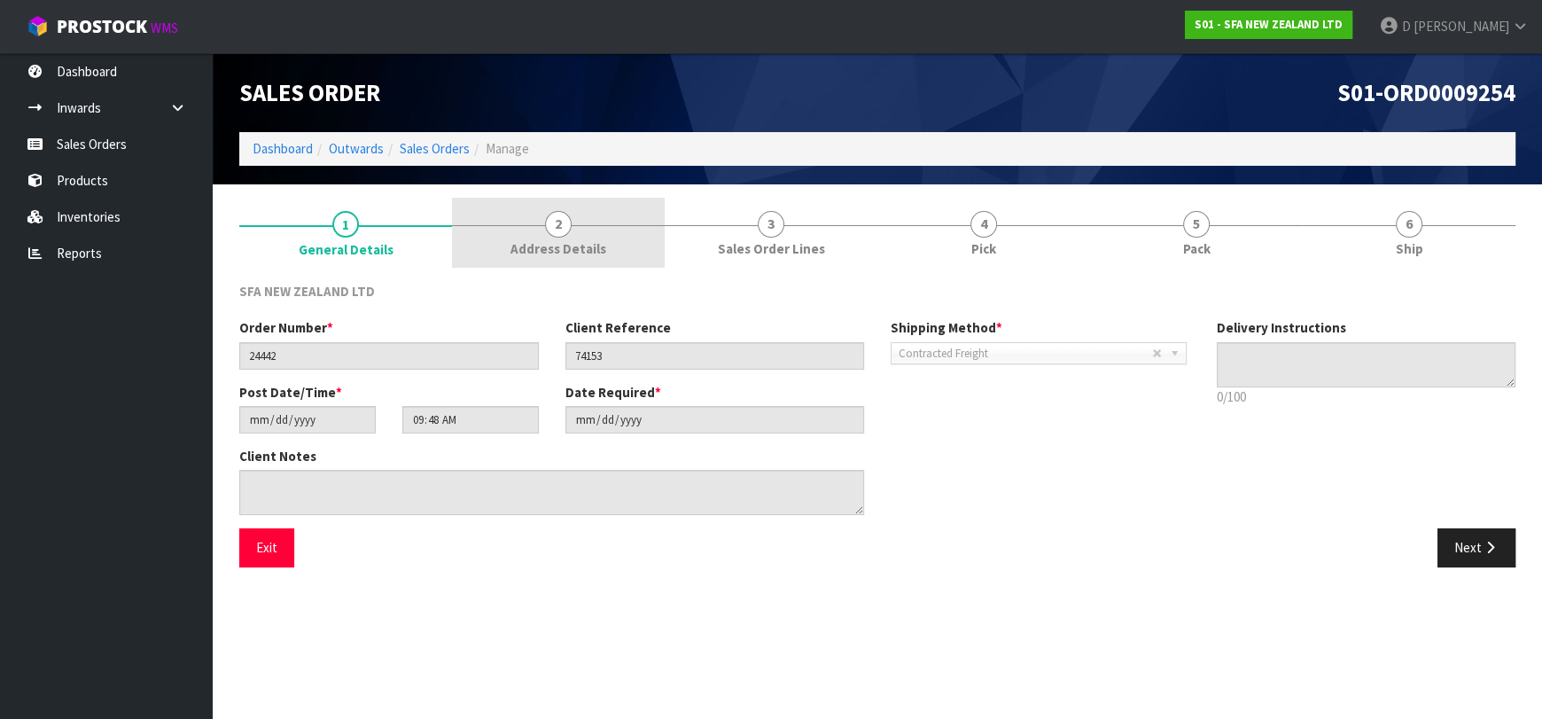
click at [593, 241] on span "Address Details" at bounding box center [558, 248] width 96 height 19
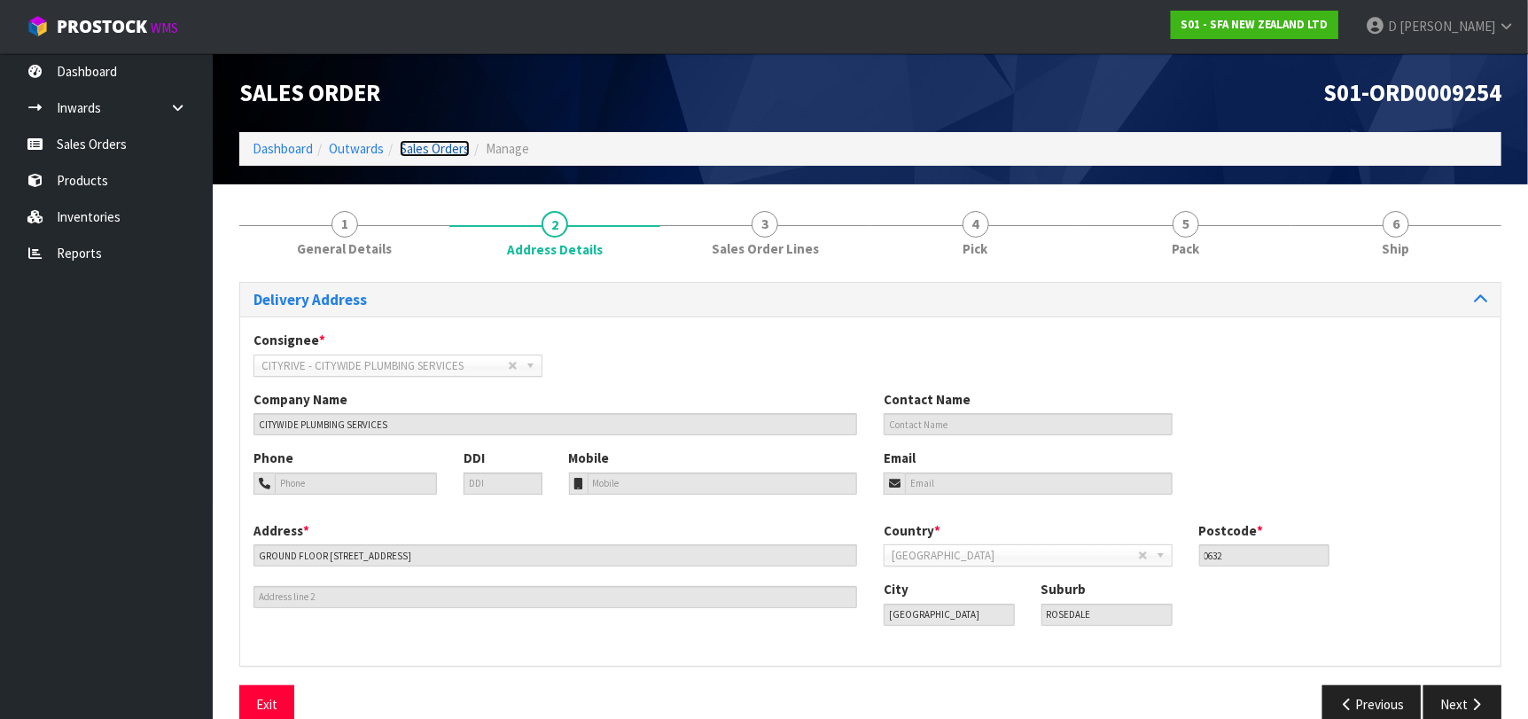
click at [413, 147] on link "Sales Orders" at bounding box center [435, 148] width 70 height 17
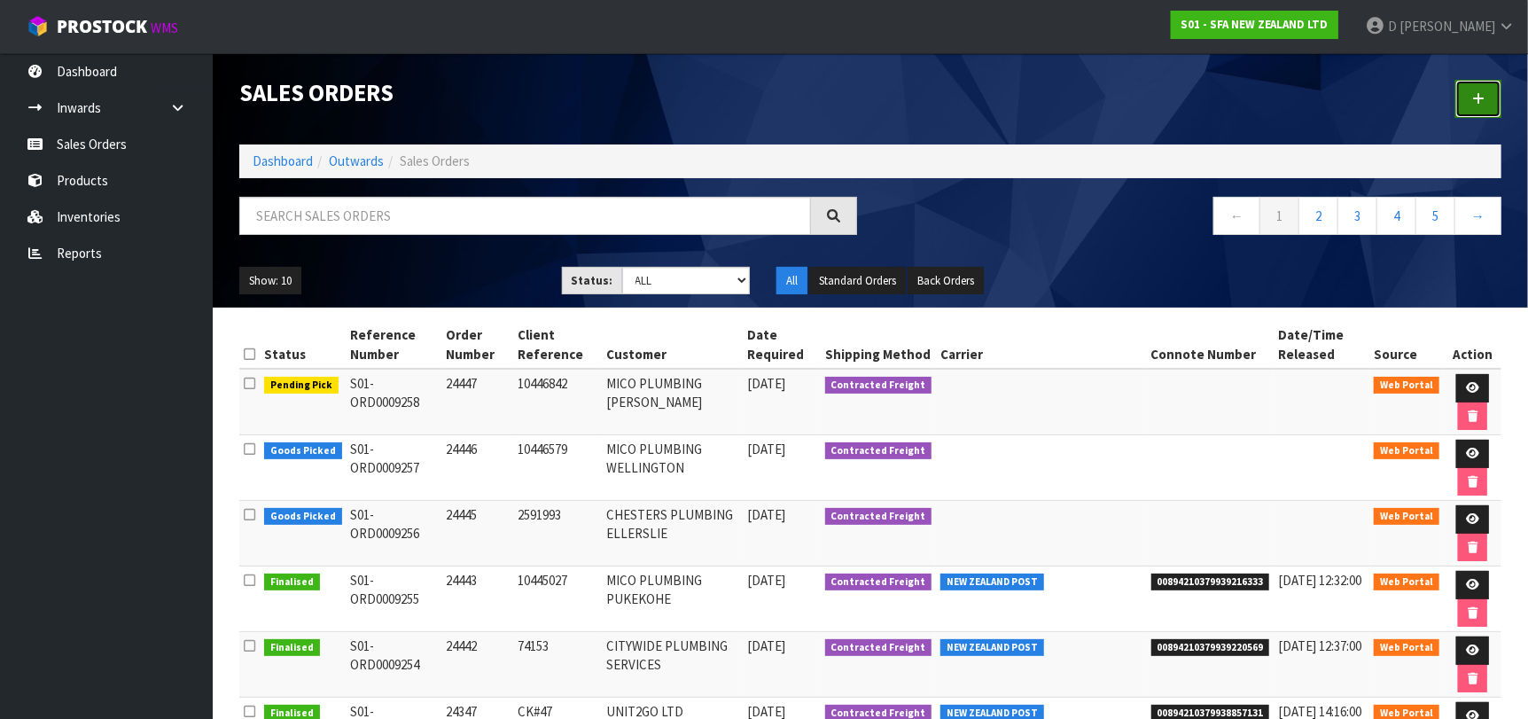
click at [1466, 97] on link at bounding box center [1478, 99] width 46 height 38
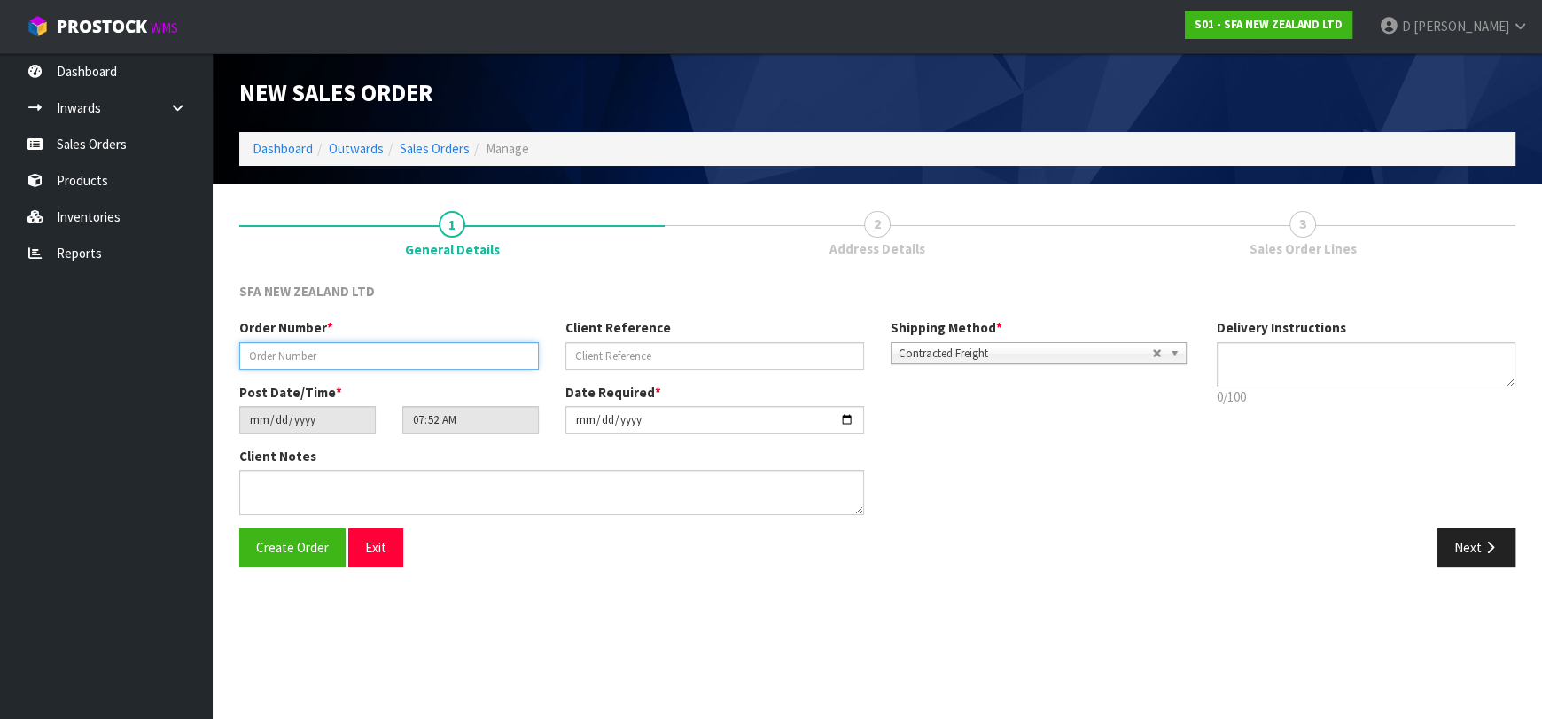
click at [398, 358] on input "text" at bounding box center [388, 355] width 299 height 27
type input "24449"
paste input "MA224807"
type input "MA224807"
click at [1473, 548] on button "Next" at bounding box center [1476, 547] width 78 height 38
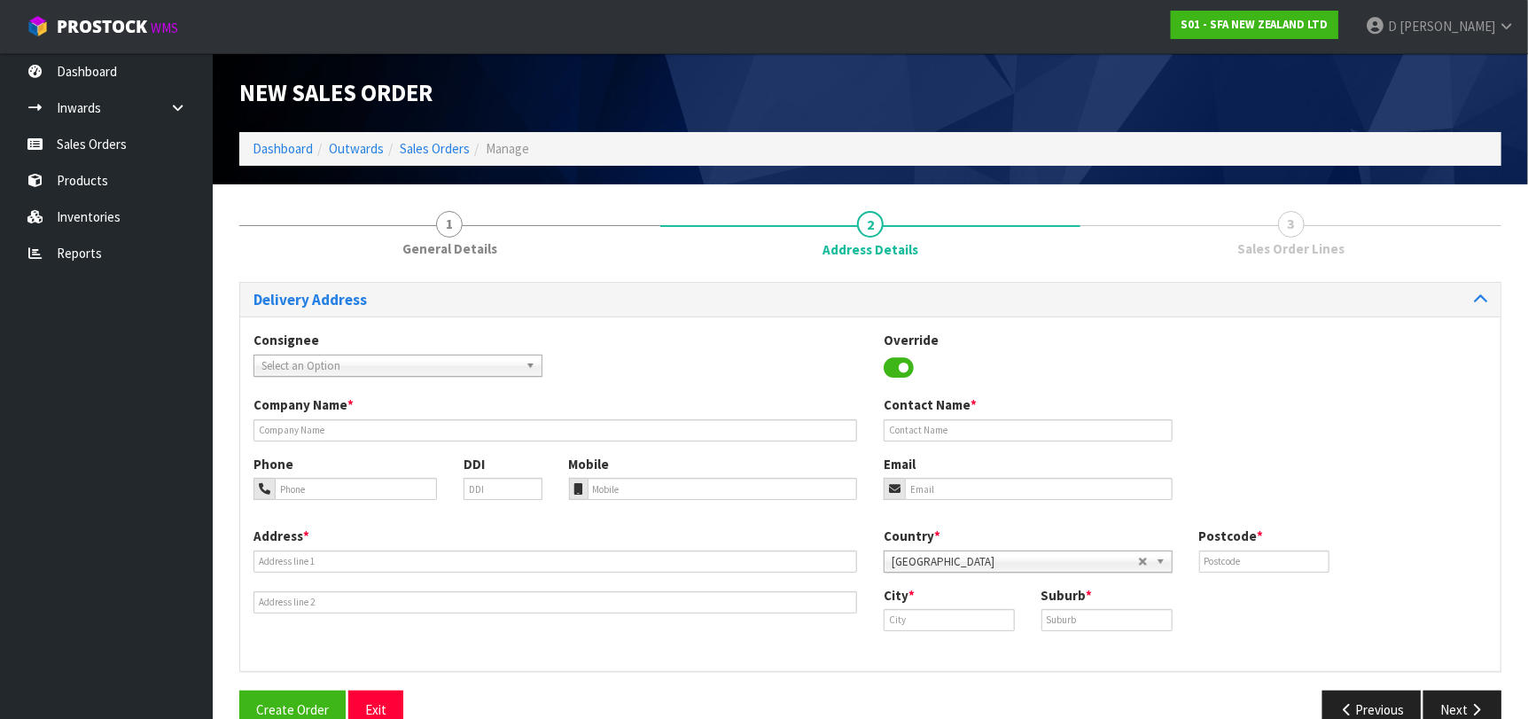
click at [374, 354] on div "Consignee 000001.BAY MECHANICS - BAY MECHANICS 000001A - BRAKE & TRANSMISSION N…" at bounding box center [397, 352] width 315 height 45
click at [375, 359] on span "Select an Option" at bounding box center [389, 365] width 257 height 21
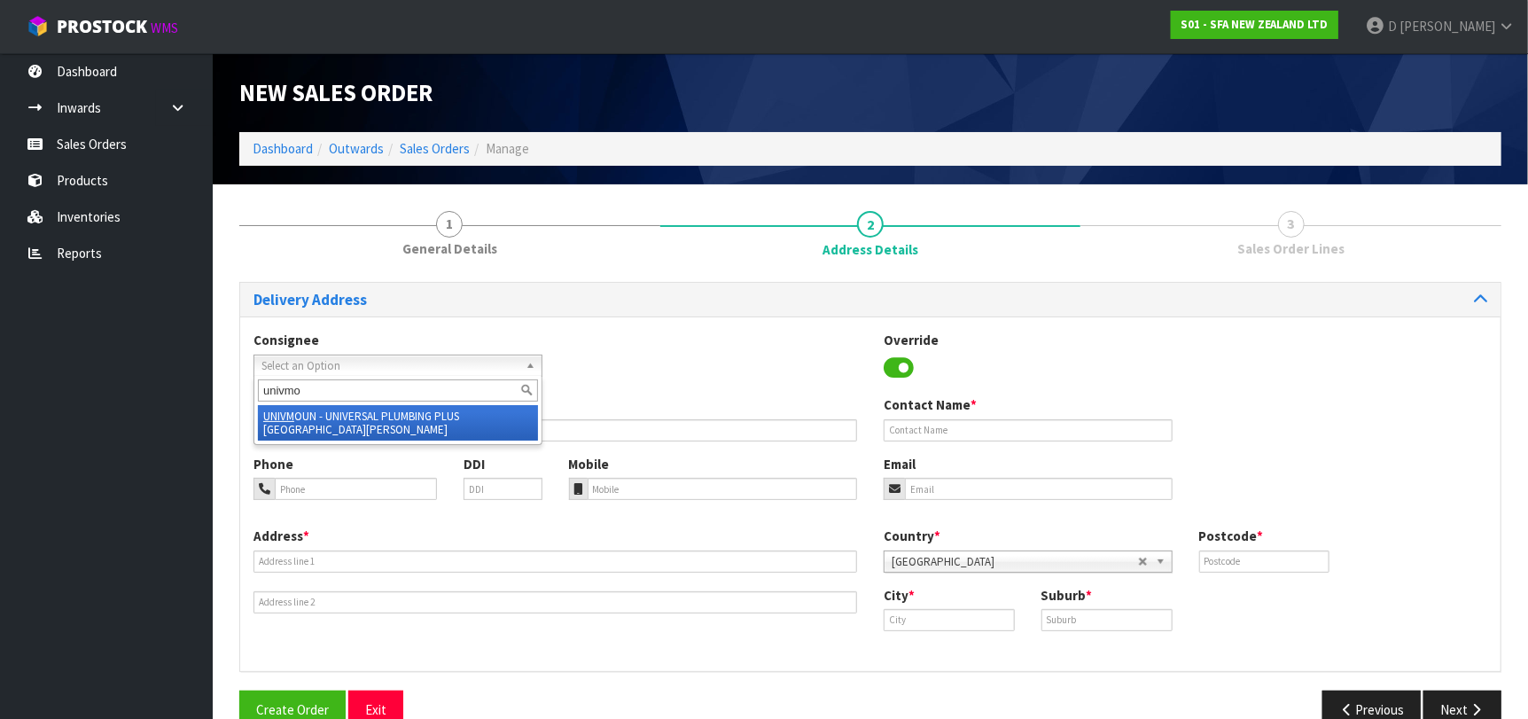
type input "univmou"
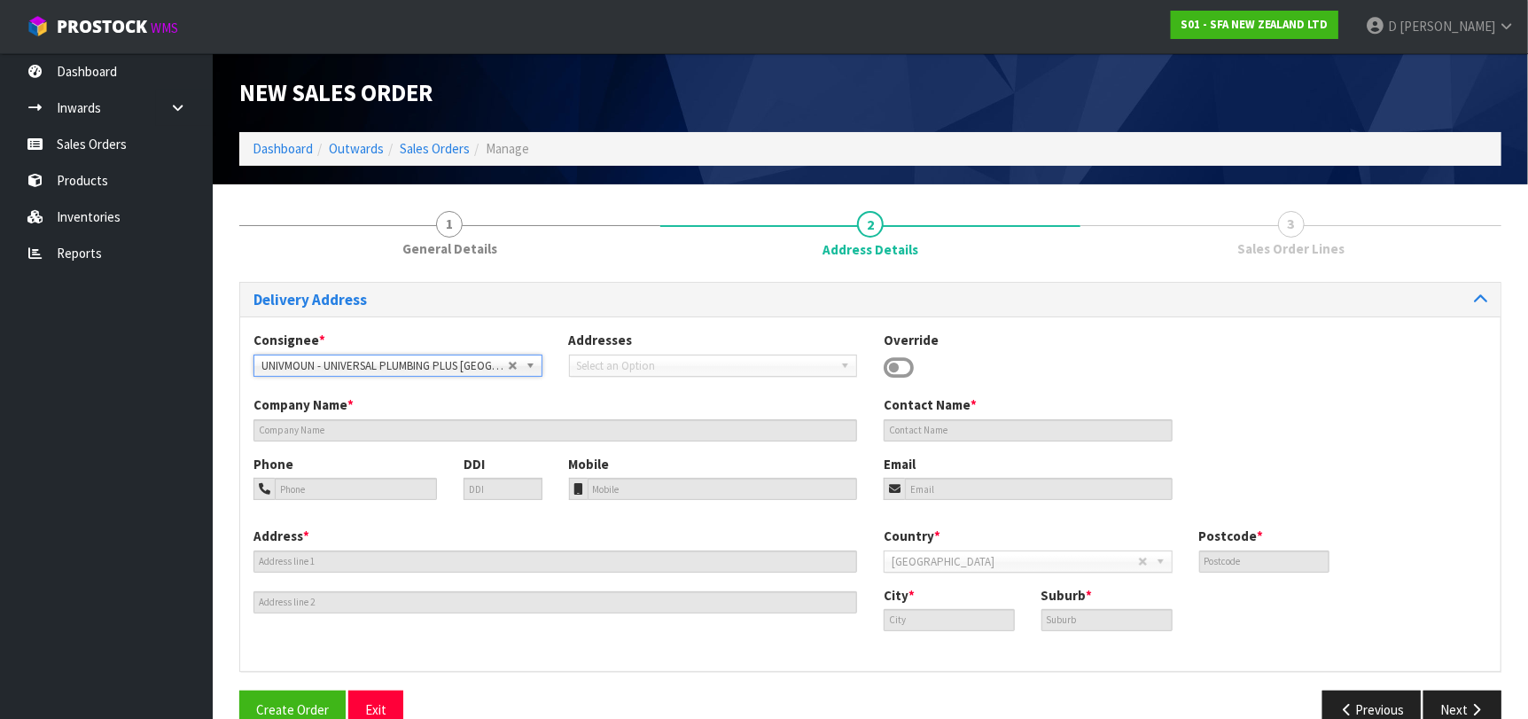
type input "UNIVERSAL PLUMBING PLUS [GEOGRAPHIC_DATA][PERSON_NAME]"
type input "[STREET_ADDRESS]"
type input "1025"
type input "[GEOGRAPHIC_DATA]"
type input "[GEOGRAPHIC_DATA][PERSON_NAME]"
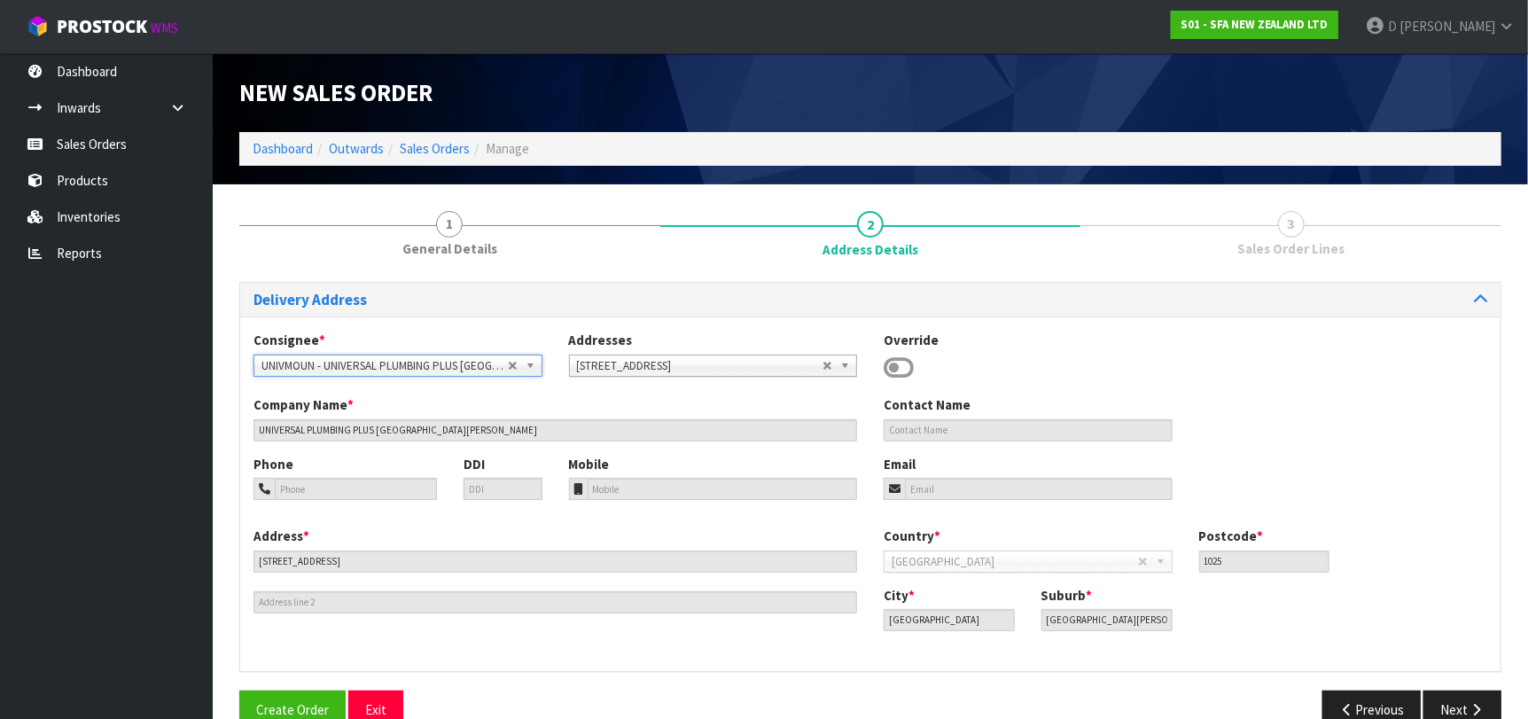
click at [1459, 683] on div "Delivery Address Consignee * 000001.BAY MECHANICS - BAY MECHANICS 000001A - BRA…" at bounding box center [870, 512] width 1262 height 461
click at [1452, 691] on button "Next" at bounding box center [1462, 709] width 78 height 38
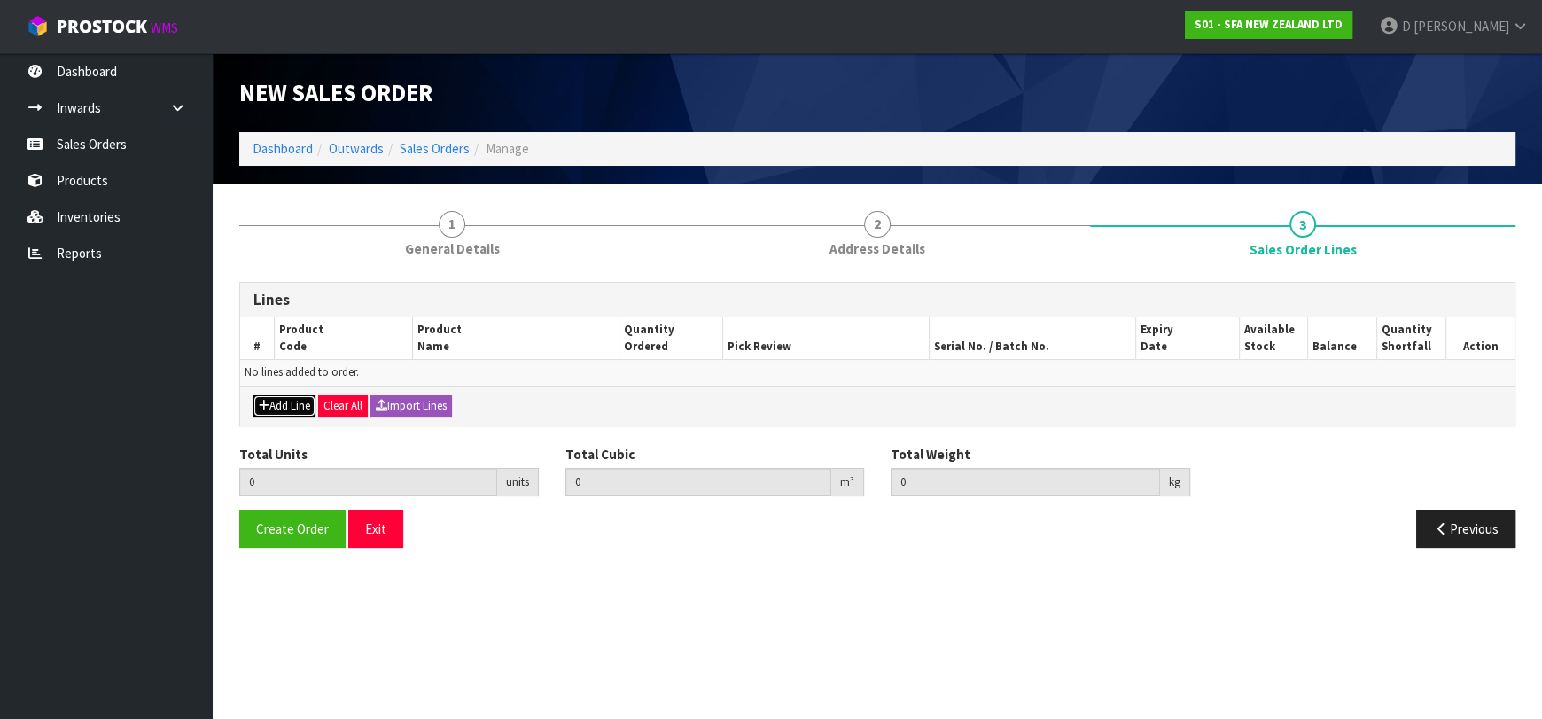
drag, startPoint x: 268, startPoint y: 399, endPoint x: 276, endPoint y: 392, distance: 10.0
click at [271, 397] on button "Add Line" at bounding box center [284, 405] width 62 height 21
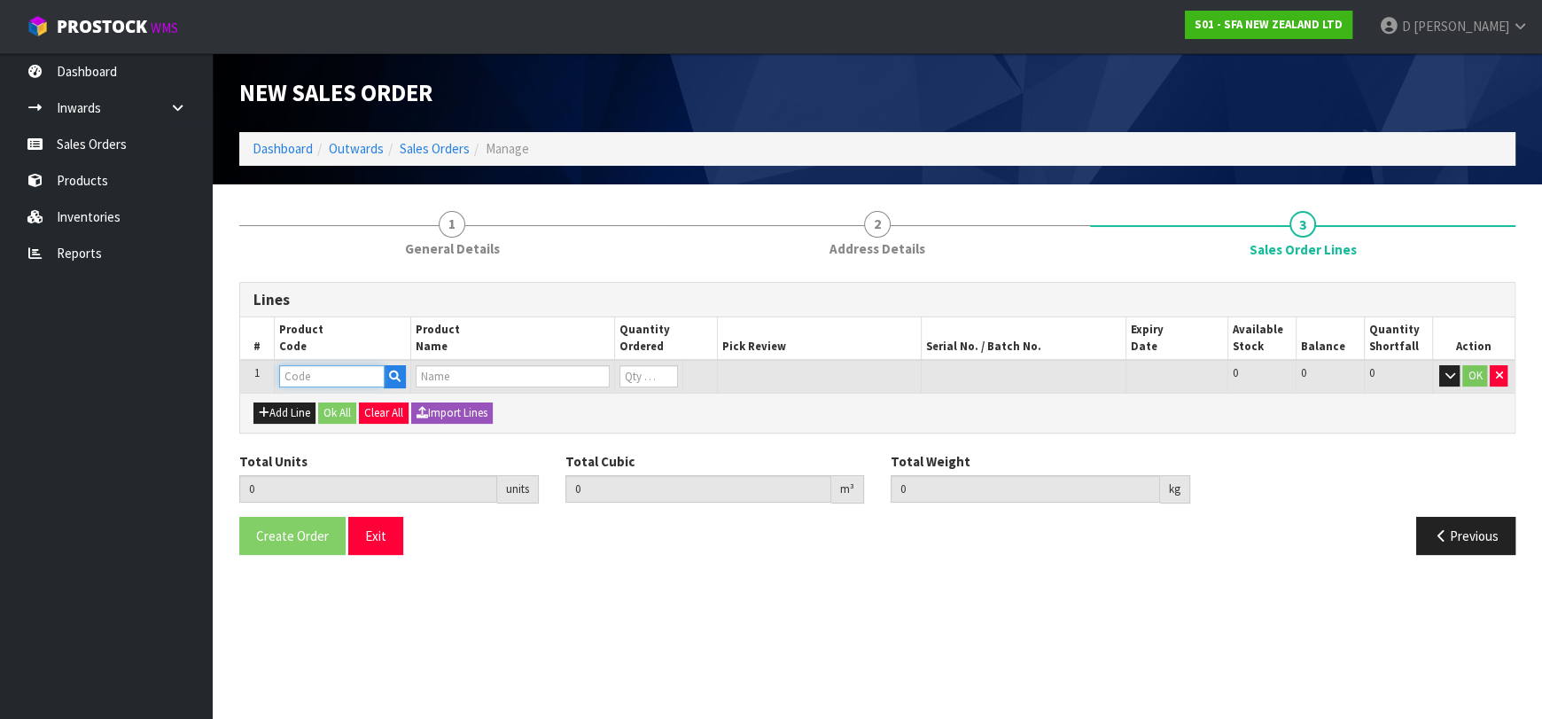
click at [285, 381] on input "text" at bounding box center [331, 376] width 105 height 22
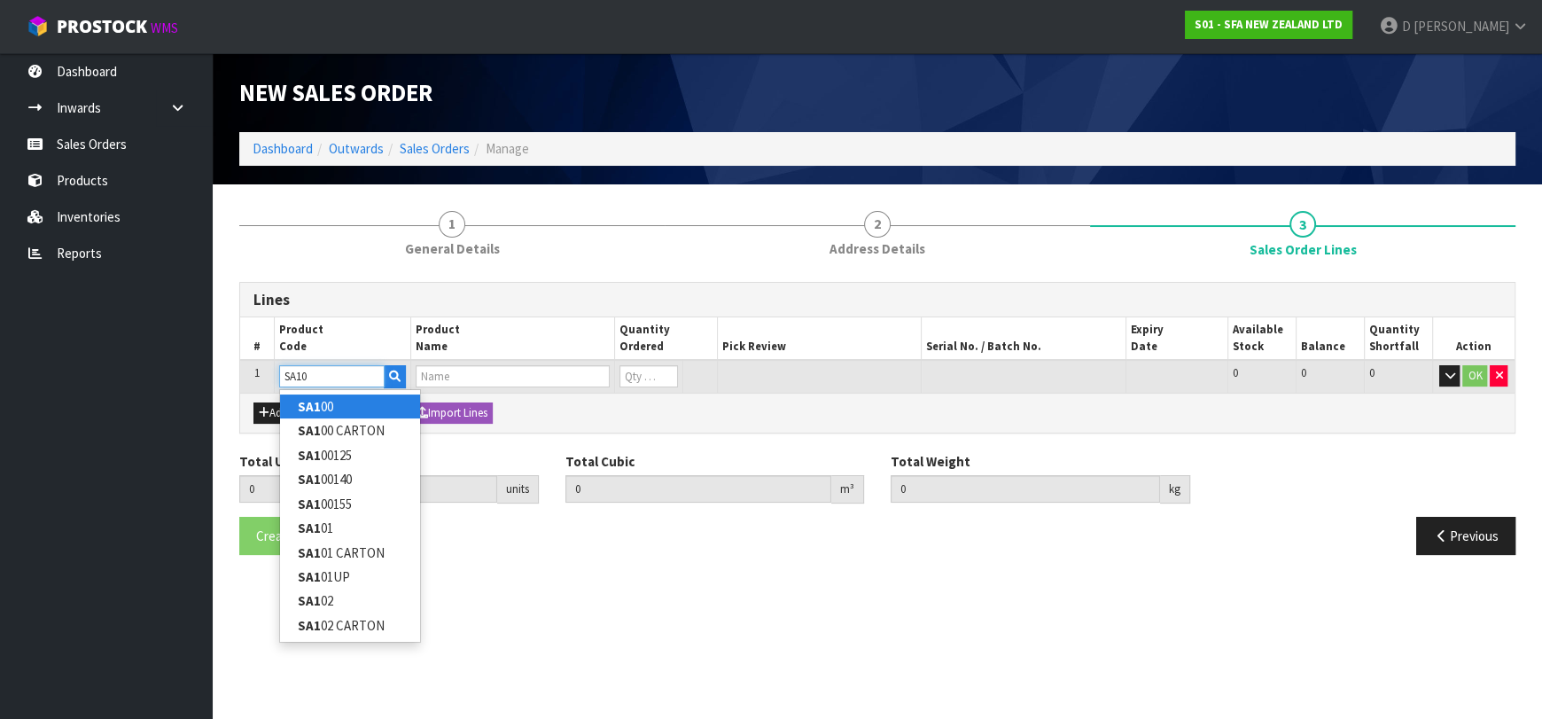
type input "SA101"
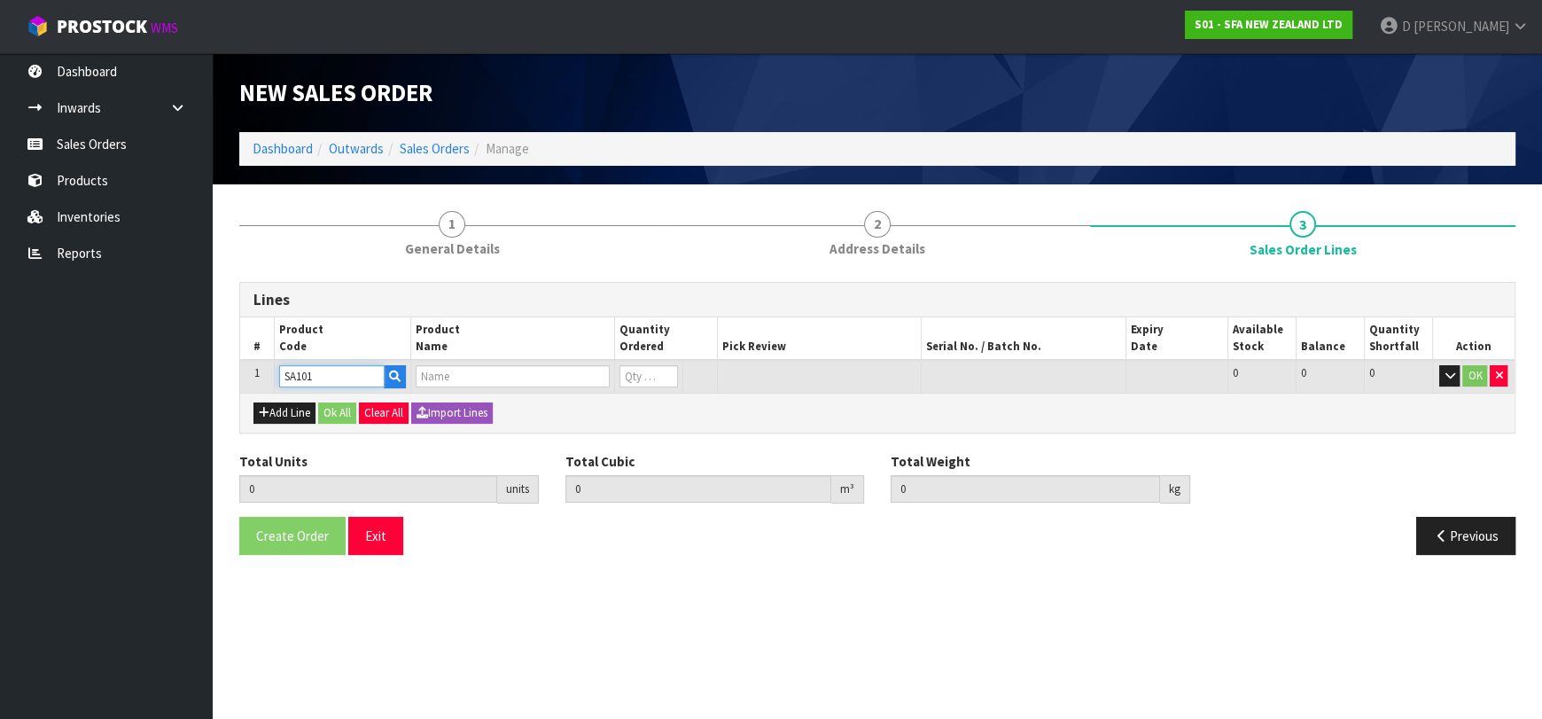
type input "0.000000"
type input "0.000"
type input "SA101 SANISPEED SMALL BORE"
type input "0"
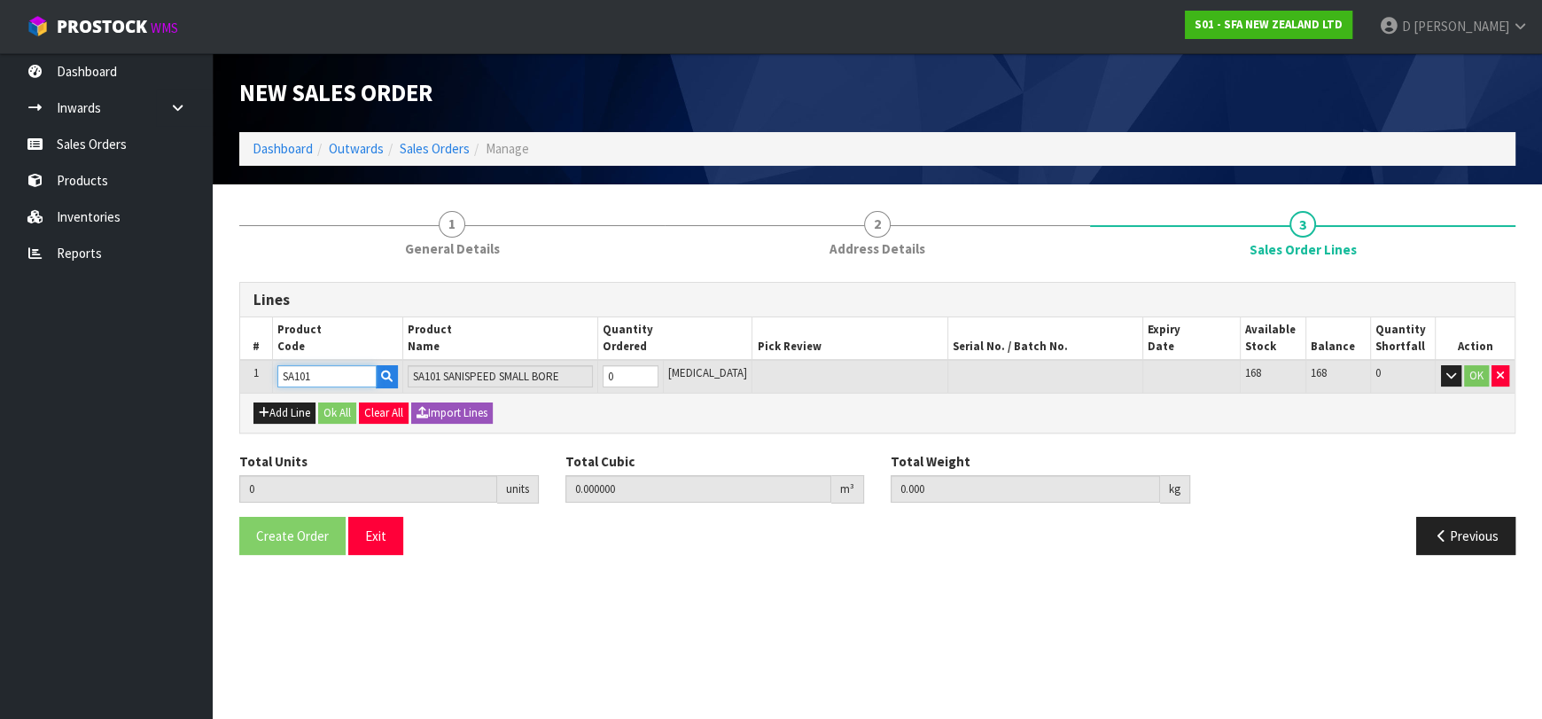
type input "SA101"
type input "1"
type input "0.031488"
type input "6.65"
type input "1"
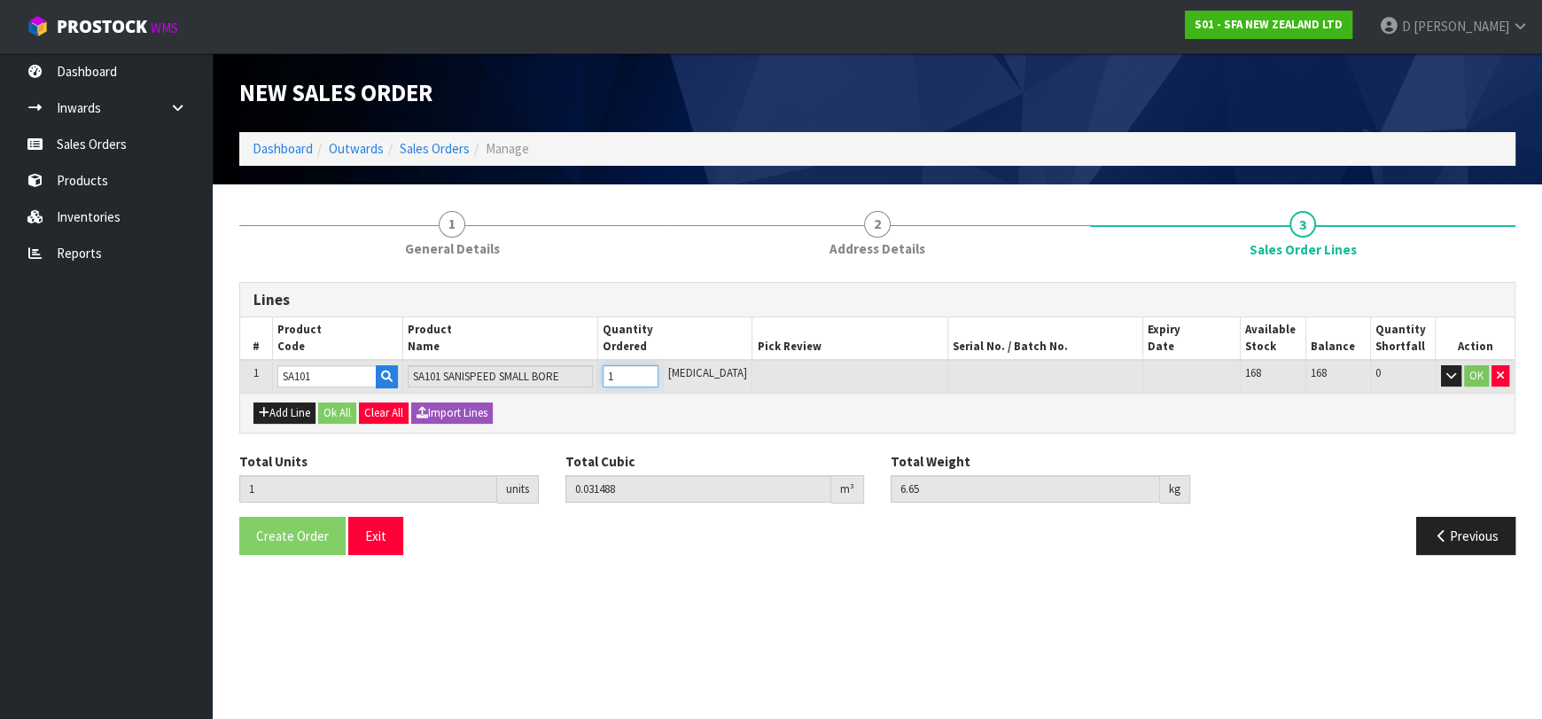
click at [657, 375] on input "1" at bounding box center [630, 376] width 55 height 22
type input "2"
type input "0.062976"
type input "13.3"
type input "2"
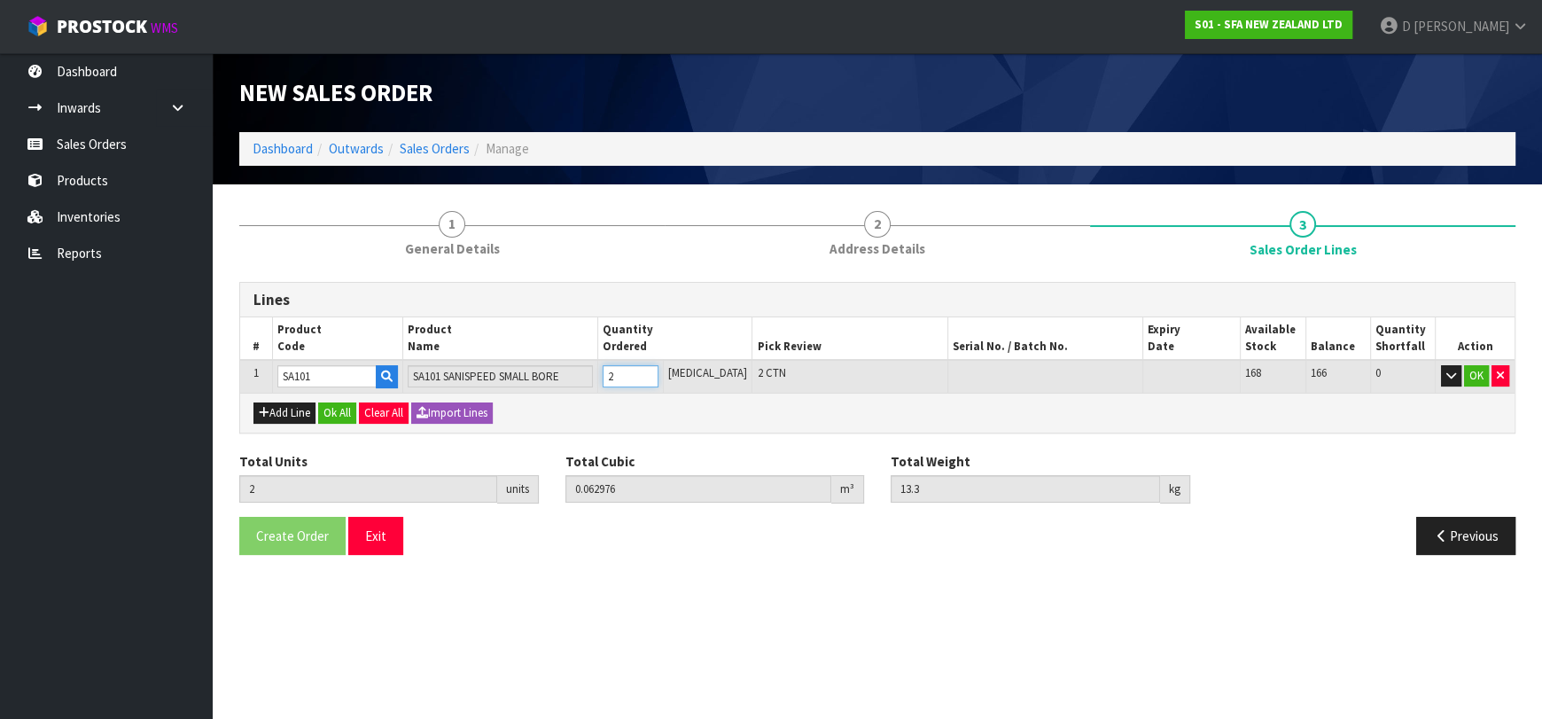
click at [657, 375] on input "2" at bounding box center [630, 376] width 55 height 22
type input "3"
type input "0.094464"
type input "19.95"
type input "3"
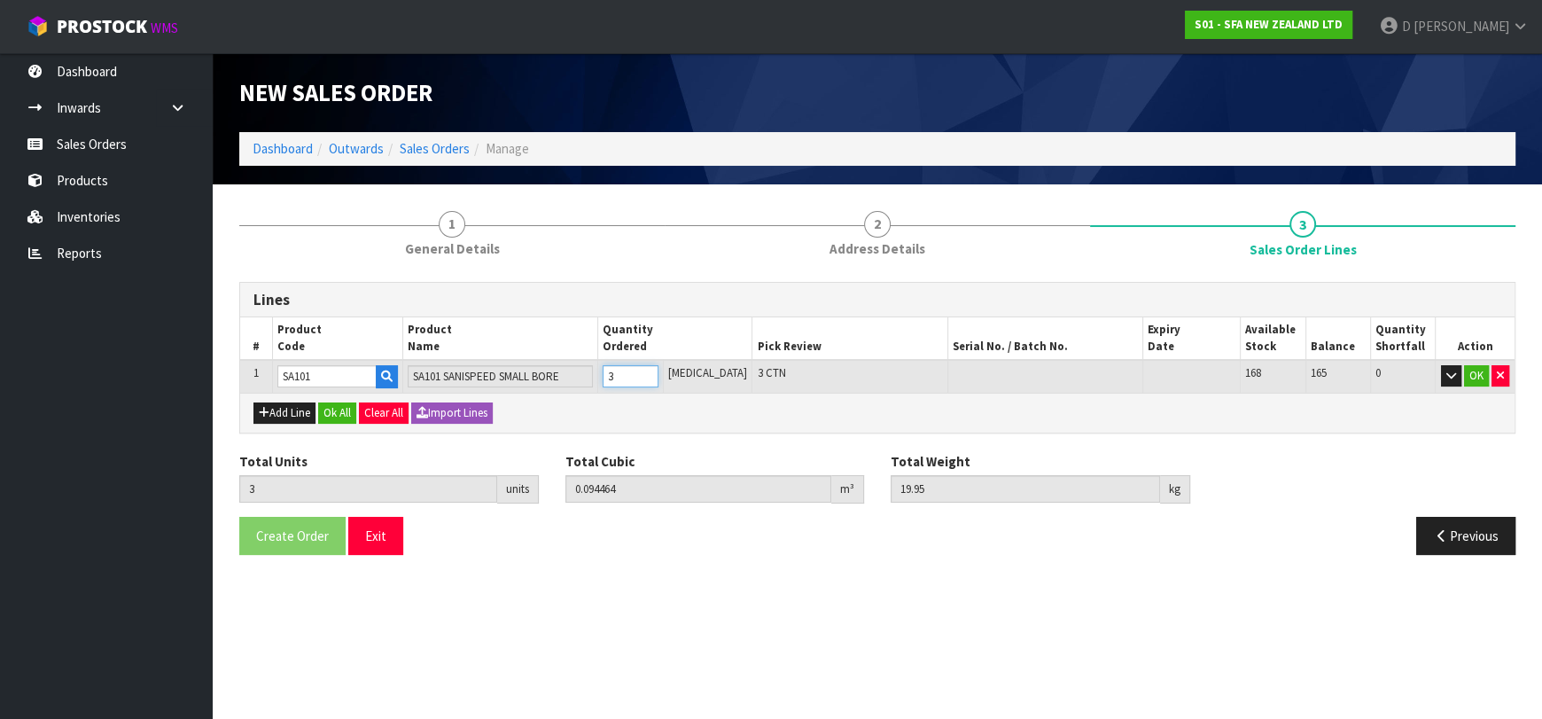
click at [657, 374] on input "3" at bounding box center [630, 376] width 55 height 22
type input "4"
type input "0.125952"
type input "26.6"
type input "4"
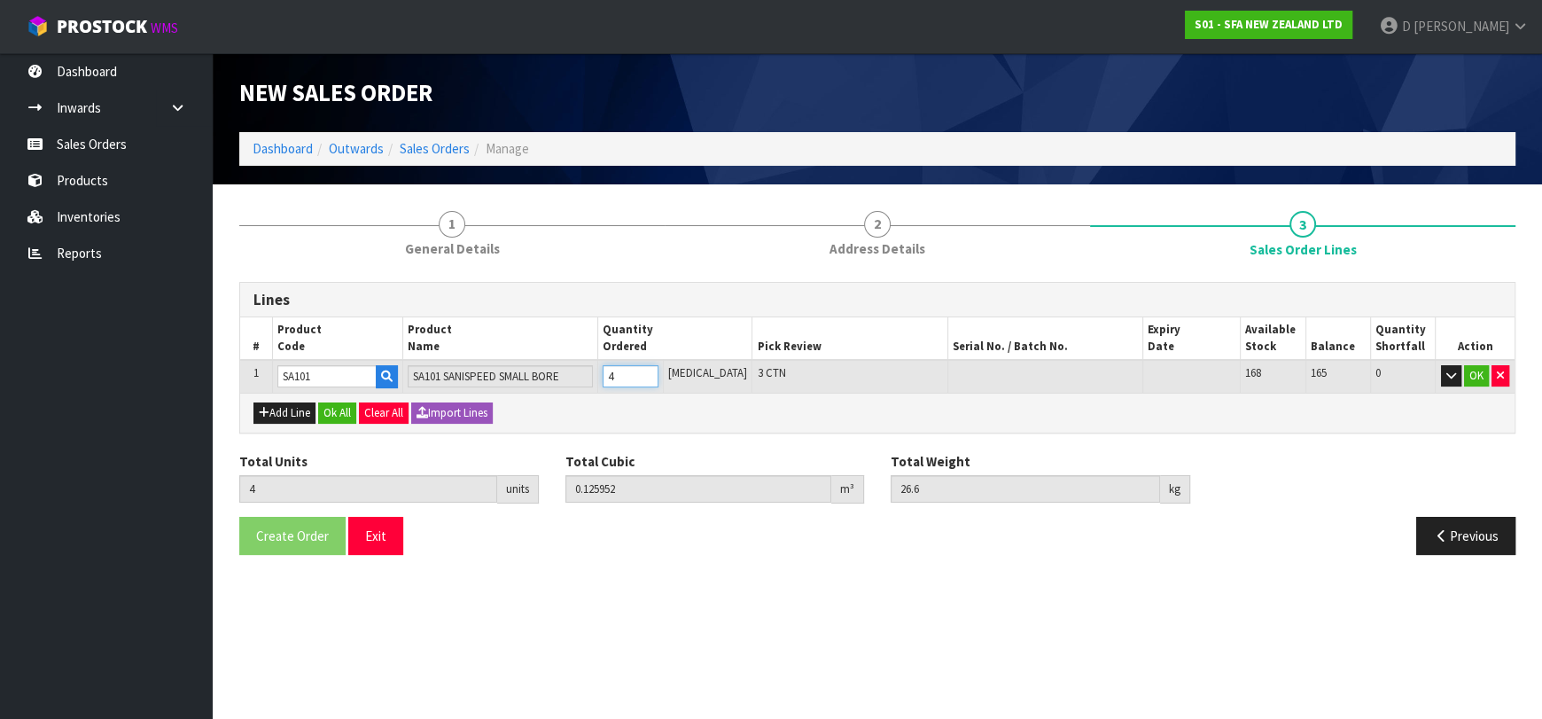
click at [657, 374] on input "4" at bounding box center [630, 376] width 55 height 22
click at [1472, 370] on button "OK" at bounding box center [1476, 375] width 25 height 21
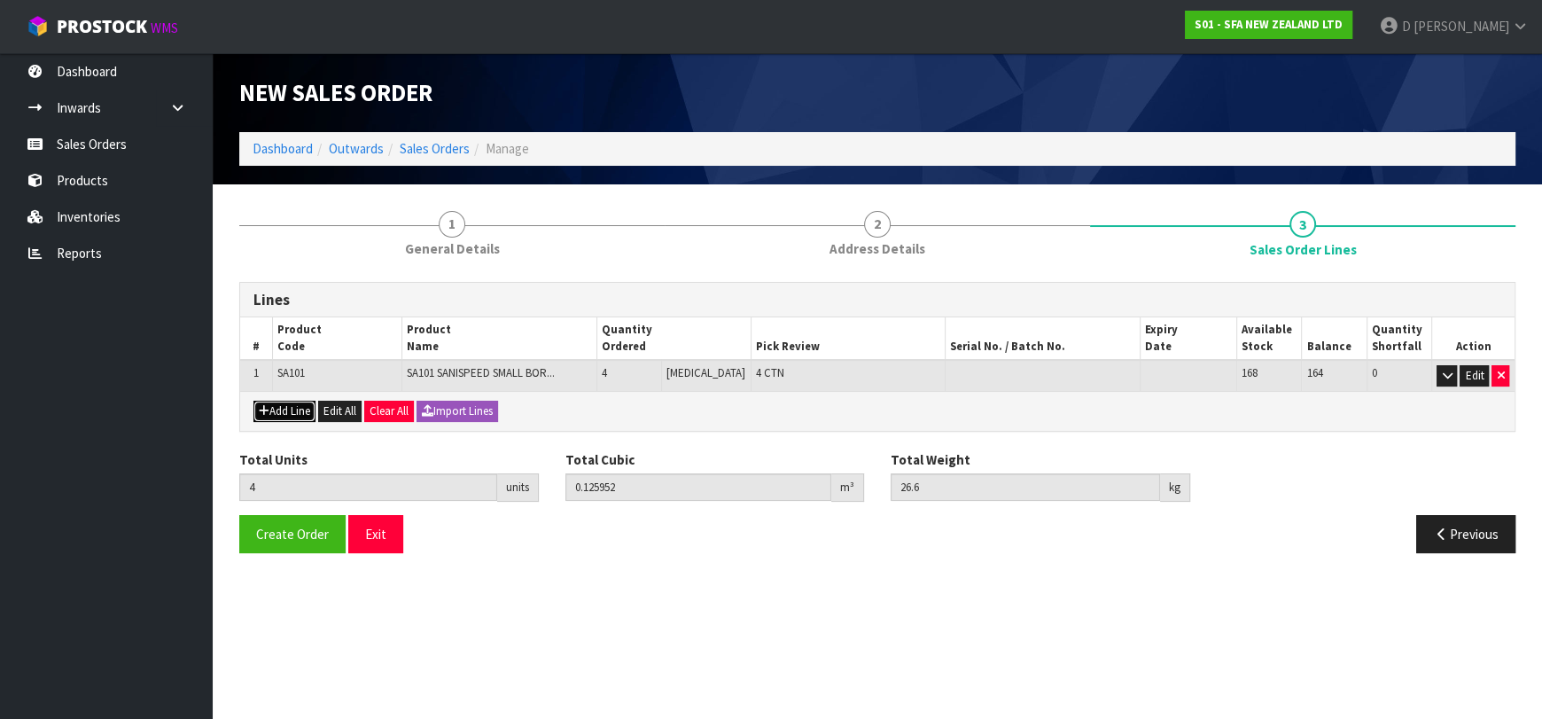
click at [307, 413] on button "Add Line" at bounding box center [284, 410] width 62 height 21
type input "0"
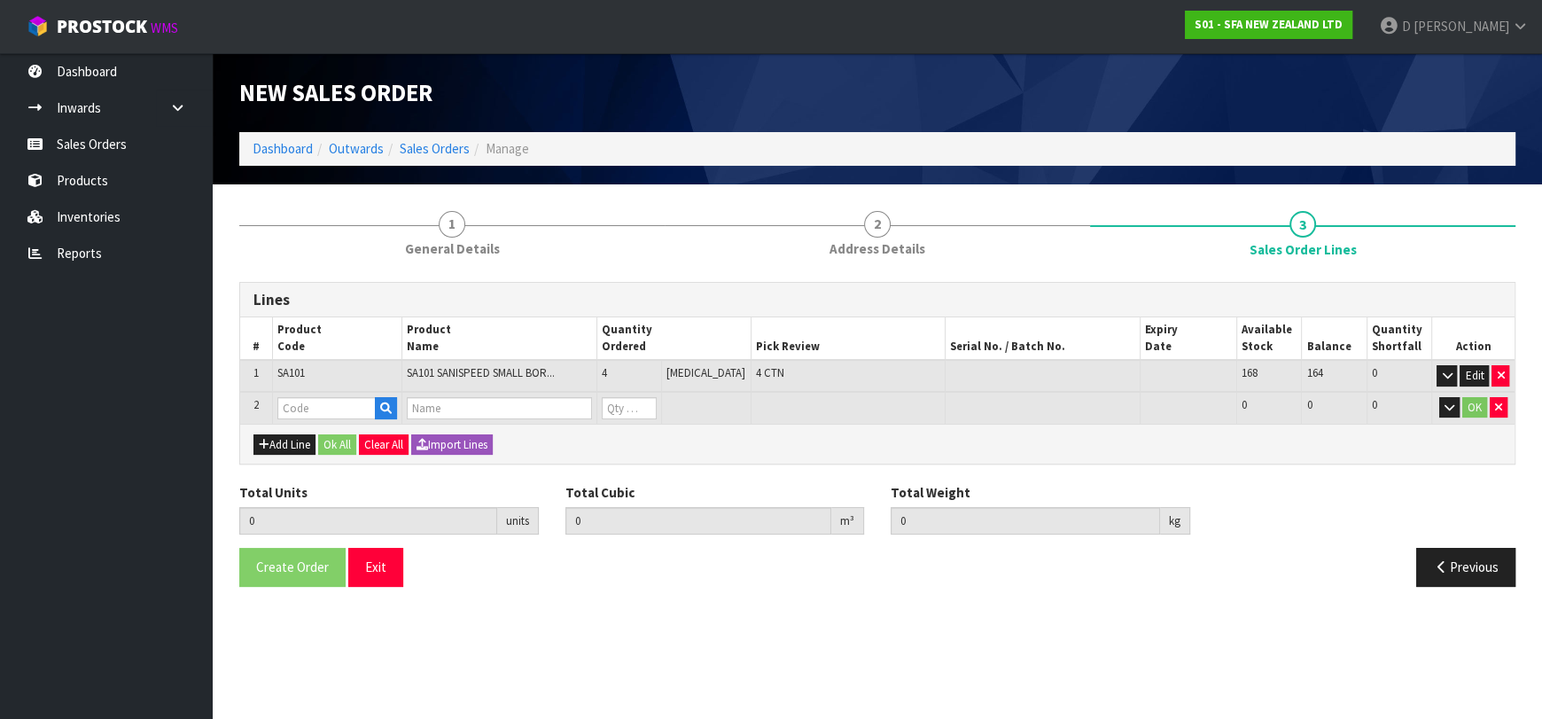
click at [324, 394] on td at bounding box center [337, 408] width 129 height 33
click at [317, 402] on input "text" at bounding box center [326, 408] width 98 height 22
type input "SANI12661"
type input "4"
type input "0.125952"
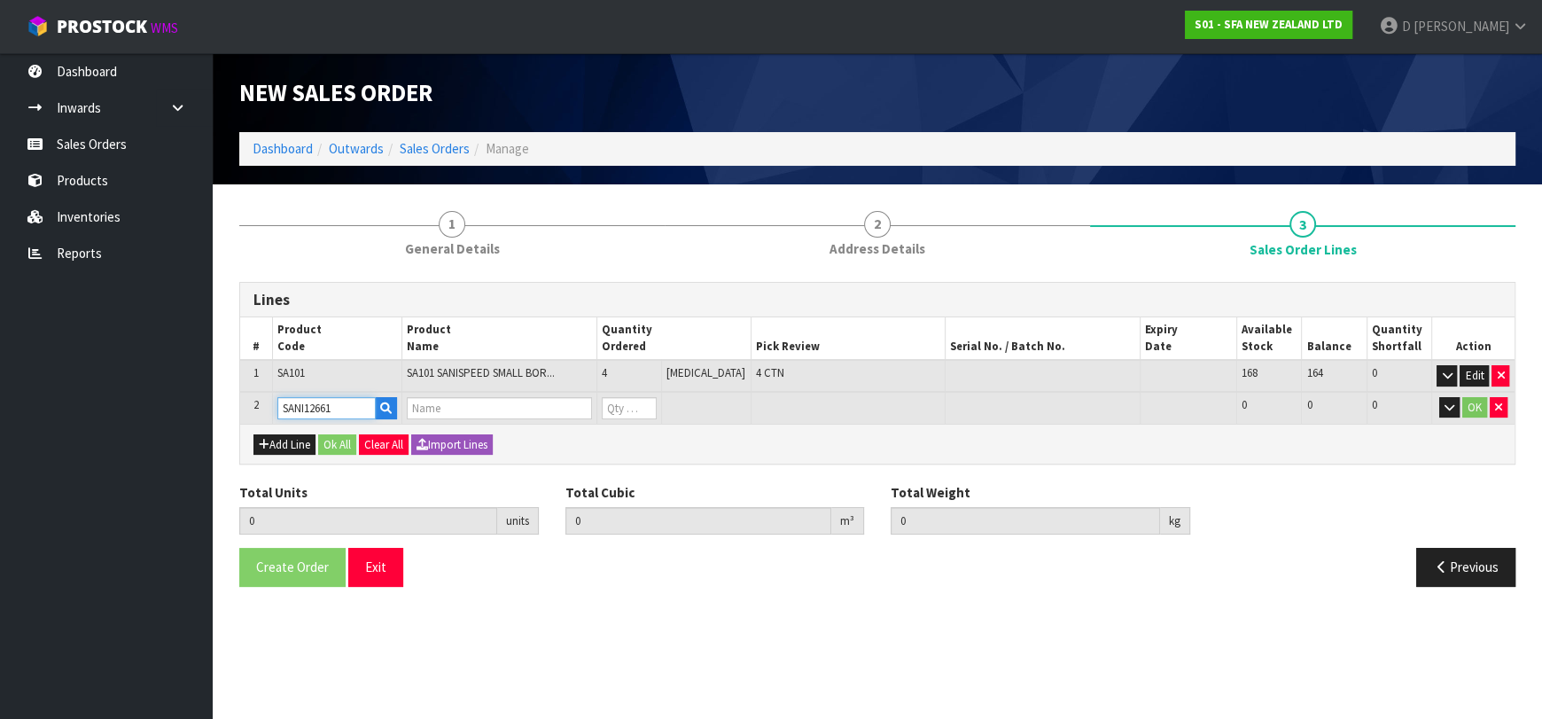
type input "26.6"
type input "SANI ALARM INTERLOCK"
type input "0"
type input "SANI12661"
type input "8"
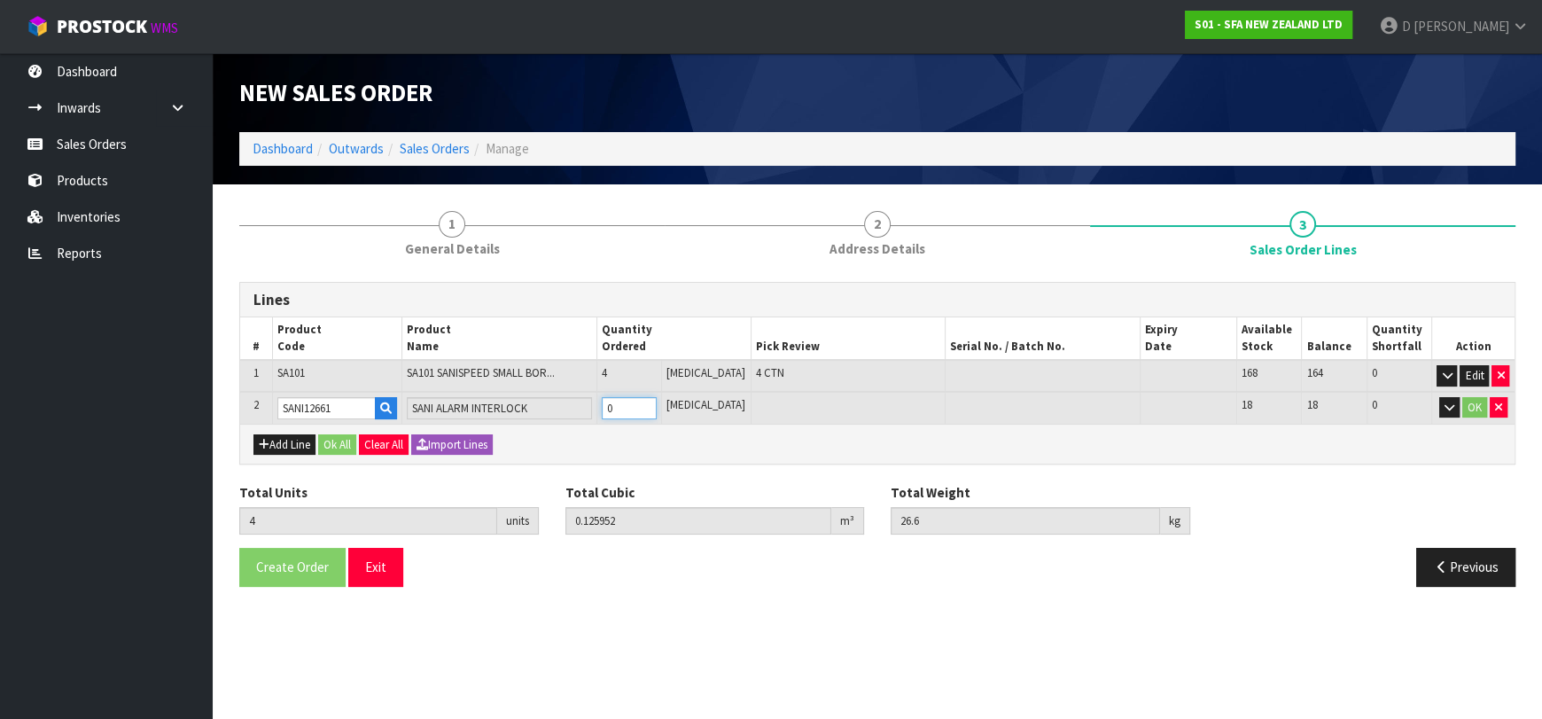
type input "0.159072"
type input "33"
type input "4"
click at [1473, 408] on button "OK" at bounding box center [1474, 407] width 25 height 21
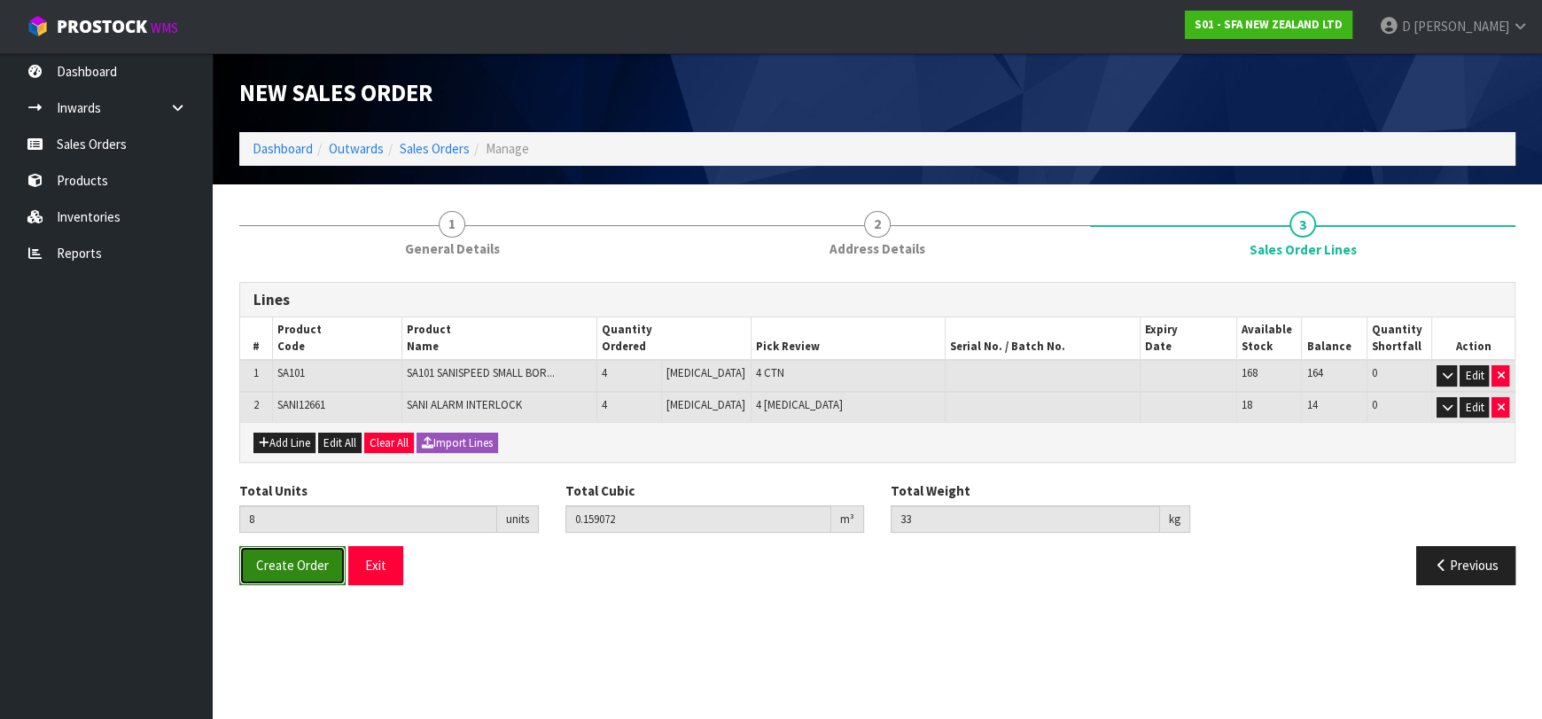
click at [295, 565] on span "Create Order" at bounding box center [292, 564] width 73 height 17
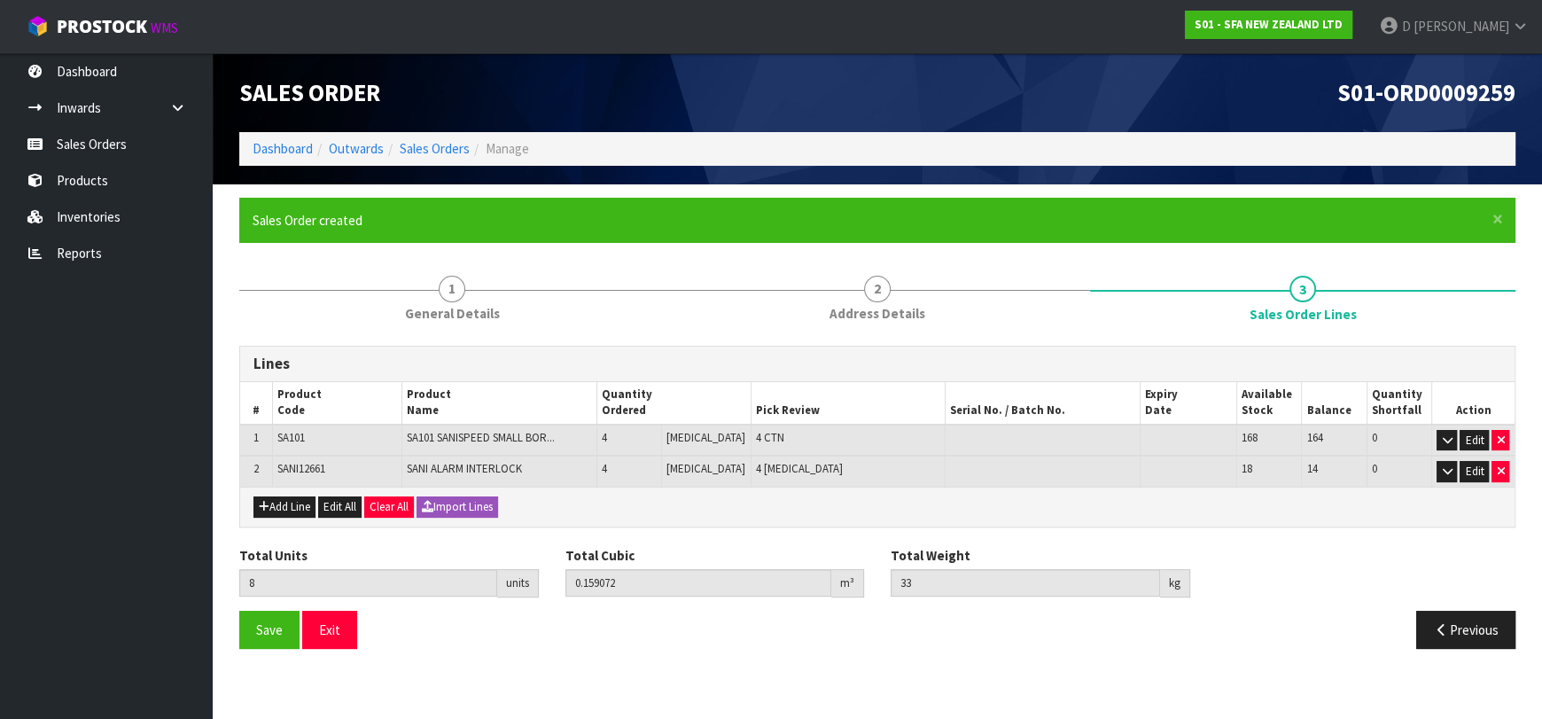
drag, startPoint x: 569, startPoint y: 681, endPoint x: 539, endPoint y: 706, distance: 39.0
click at [569, 681] on section "Edit Sales Order S01-ORD0009259 Dashboard Outwards Sales Orders Manage Sales Or…" at bounding box center [771, 359] width 1542 height 719
